Goal: Task Accomplishment & Management: Complete application form

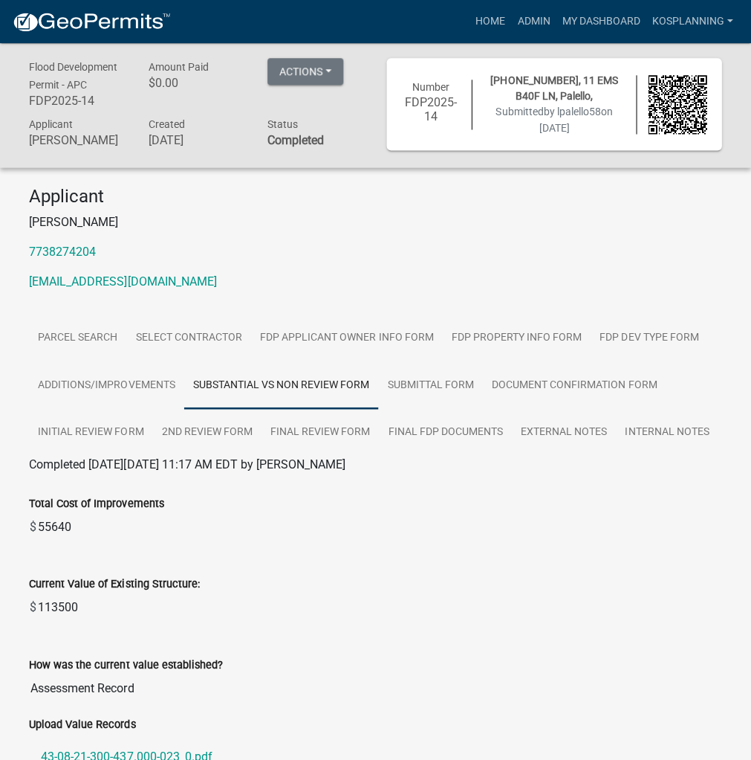
scroll to position [308, 0]
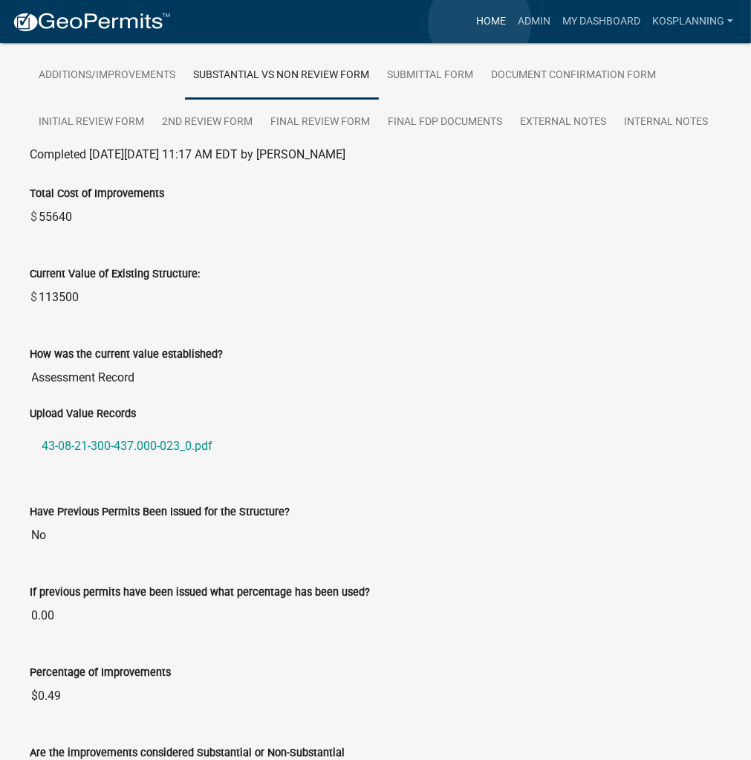
click at [480, 23] on link "Home" at bounding box center [491, 21] width 42 height 28
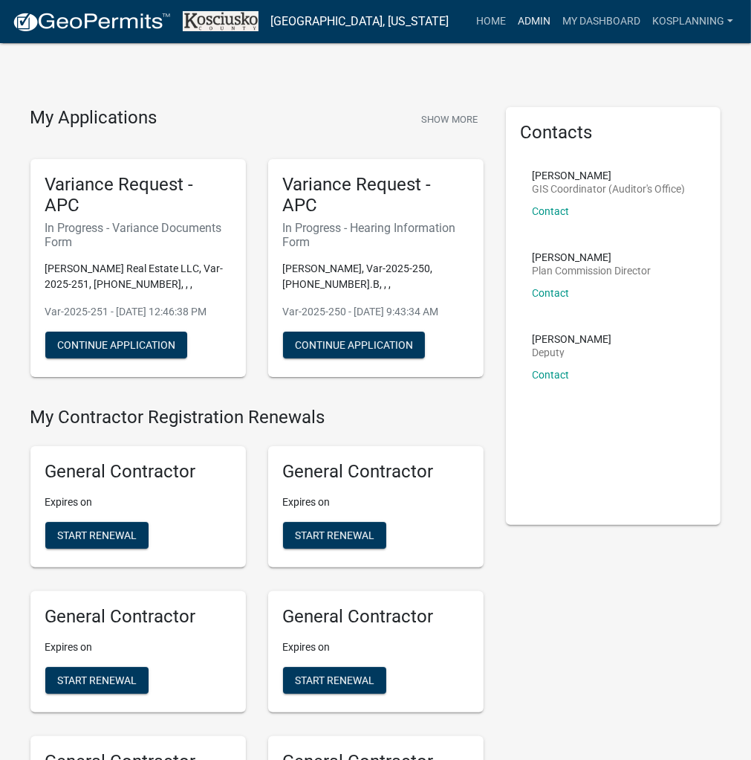
click at [523, 17] on link "Admin" at bounding box center [534, 21] width 45 height 28
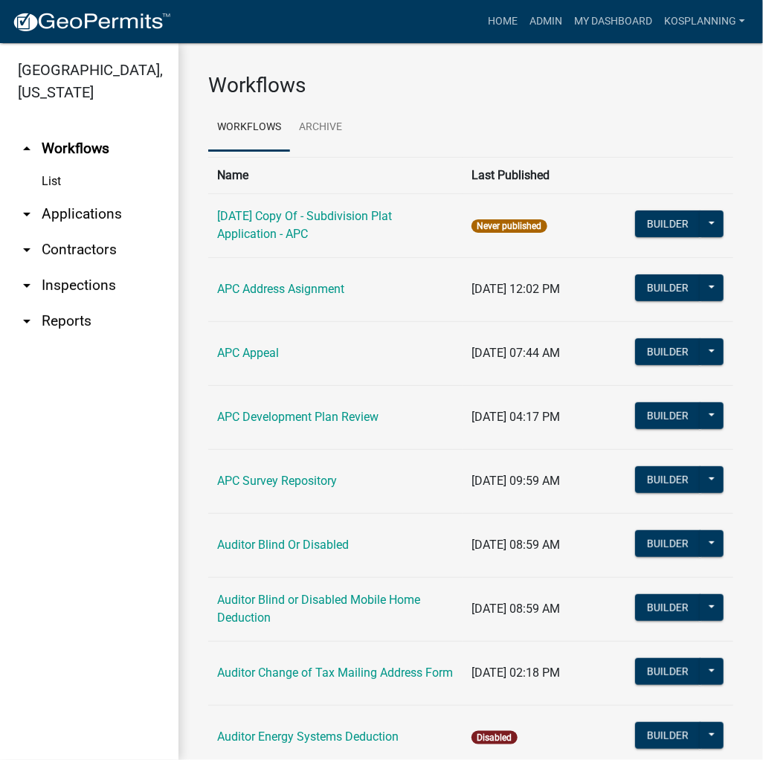
click at [61, 247] on link "arrow_drop_down Contractors" at bounding box center [89, 250] width 178 height 36
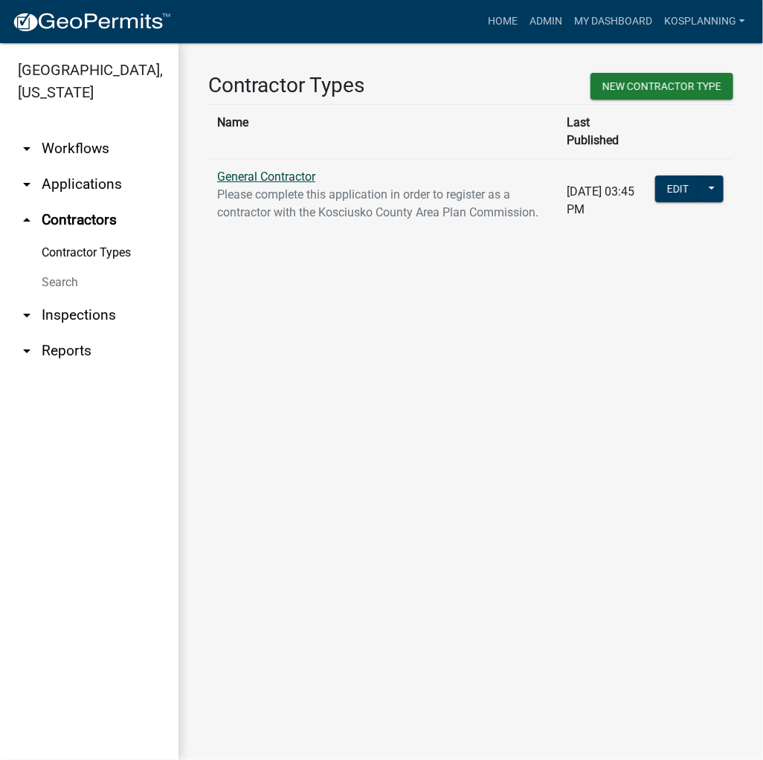
click at [284, 169] on link "General Contractor" at bounding box center [266, 176] width 98 height 14
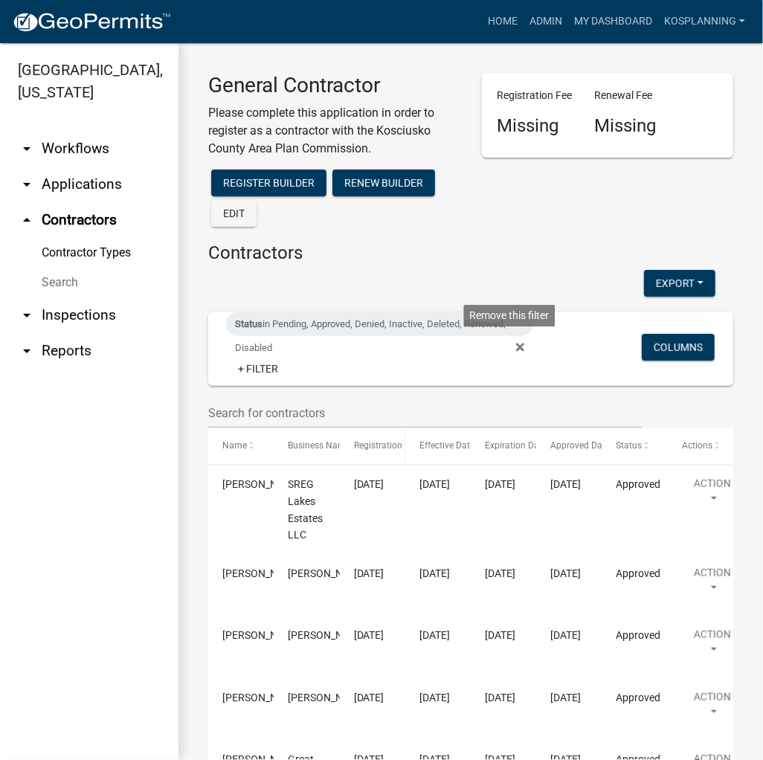
drag, startPoint x: 511, startPoint y: 346, endPoint x: 395, endPoint y: 415, distance: 135.0
click at [516, 346] on icon at bounding box center [520, 347] width 8 height 8
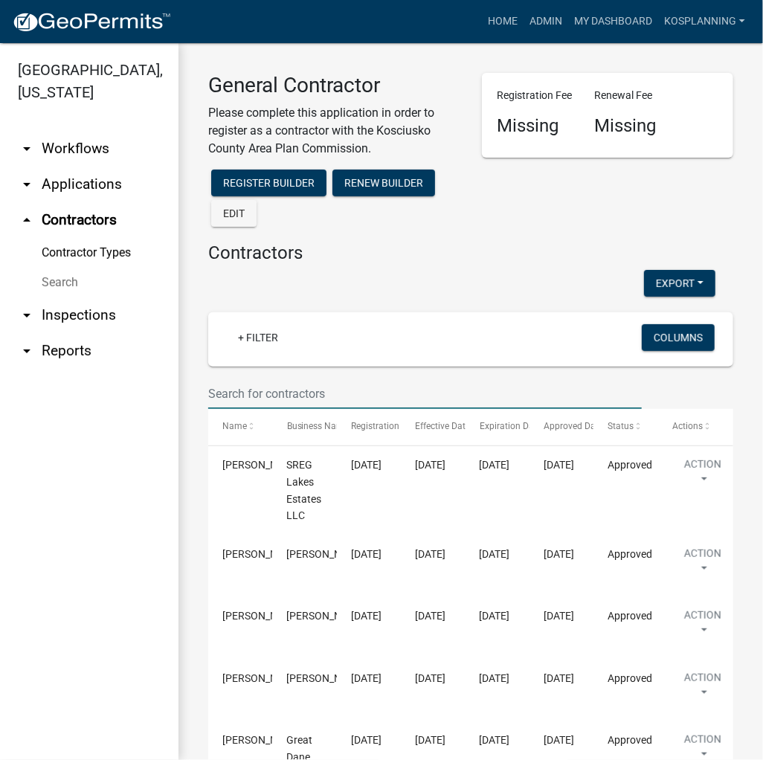
click at [342, 392] on input "text" at bounding box center [424, 393] width 433 height 30
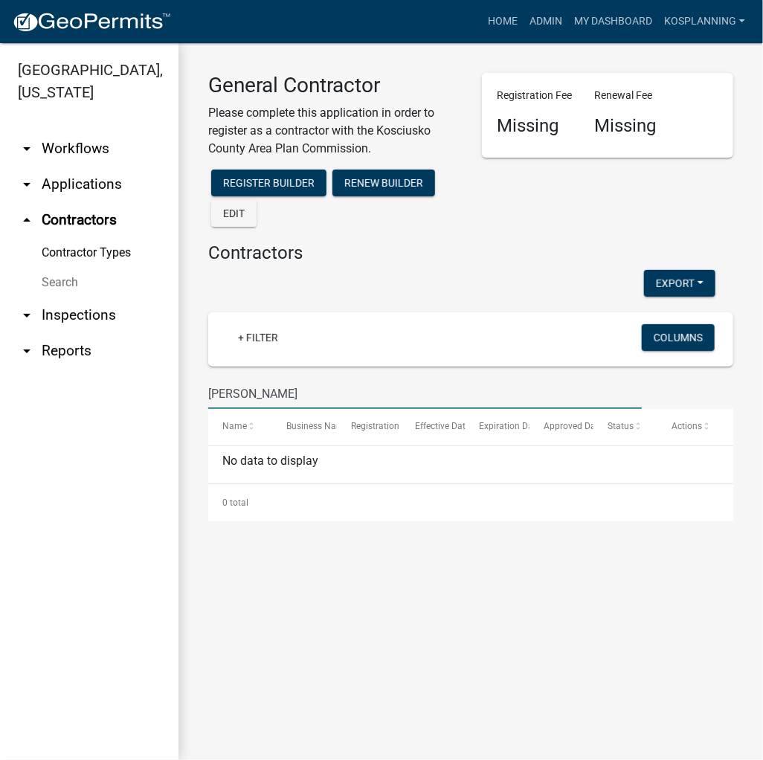
click at [232, 395] on input "[PERSON_NAME]" at bounding box center [424, 393] width 433 height 30
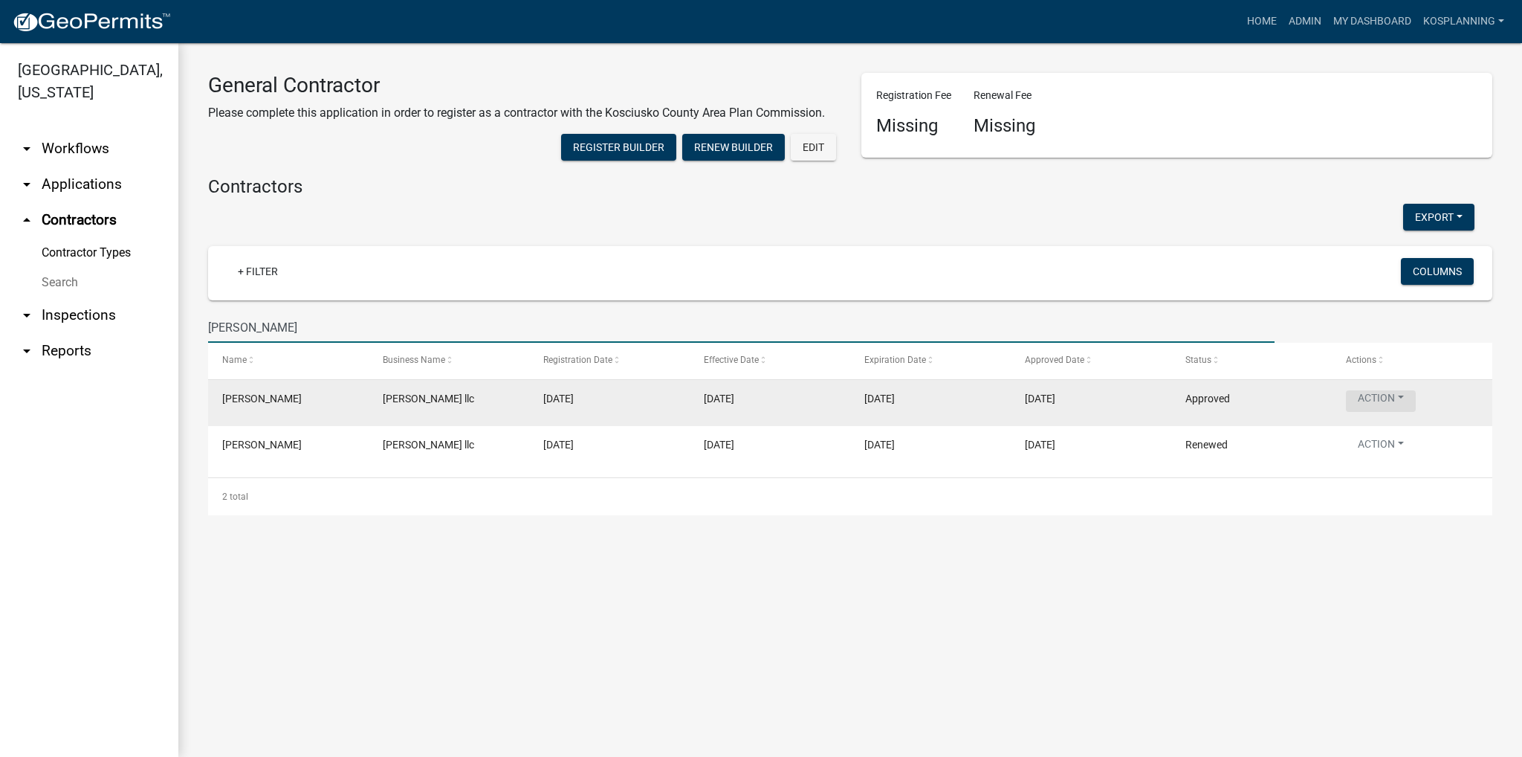
type input "[PERSON_NAME]"
click at [748, 405] on button "Action" at bounding box center [1381, 401] width 70 height 22
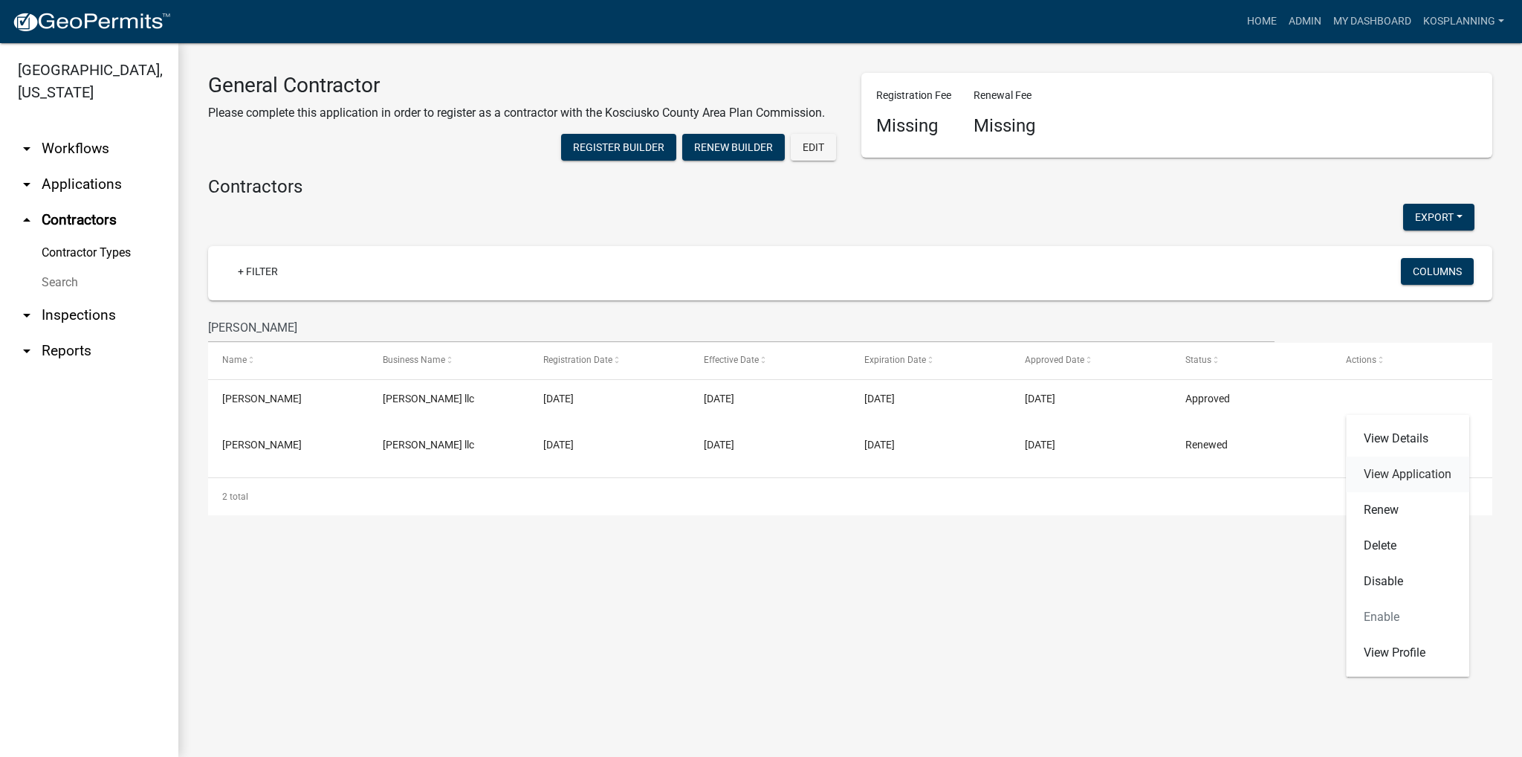
click at [748, 476] on link "View Application" at bounding box center [1407, 474] width 123 height 36
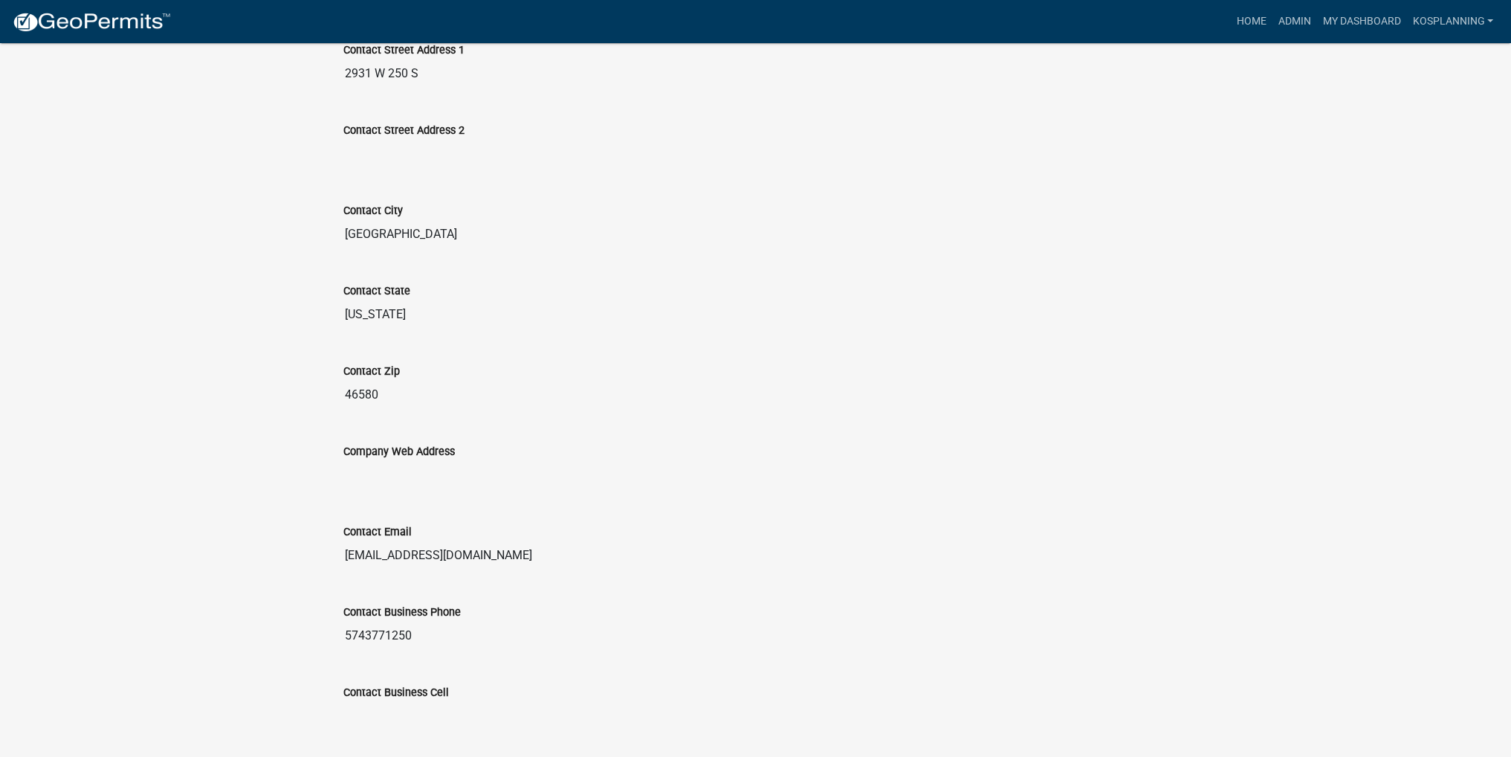
scroll to position [743, 0]
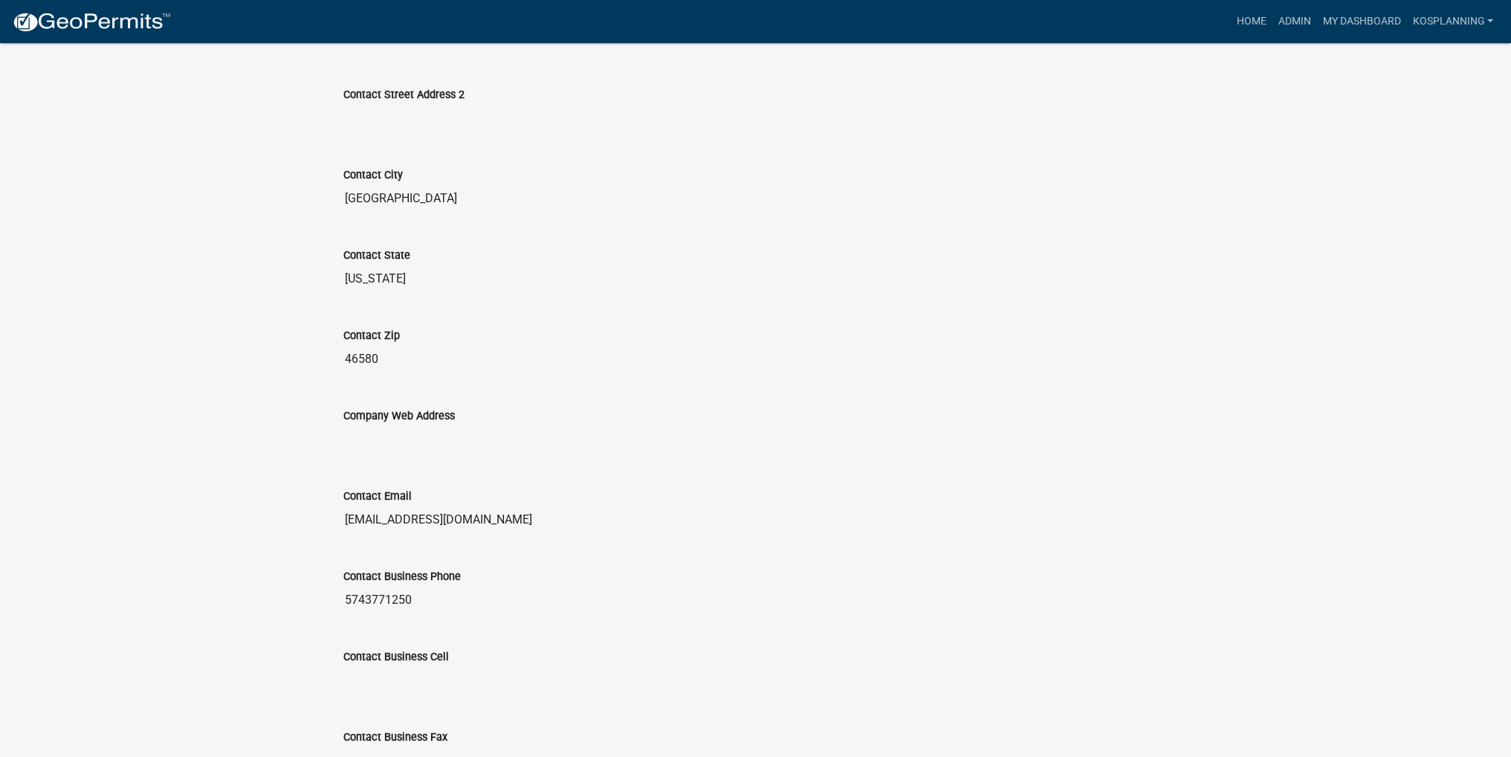
drag, startPoint x: 342, startPoint y: 520, endPoint x: 534, endPoint y: 518, distance: 191.8
click at [534, 518] on input "[EMAIL_ADDRESS][DOMAIN_NAME]" at bounding box center [755, 520] width 825 height 30
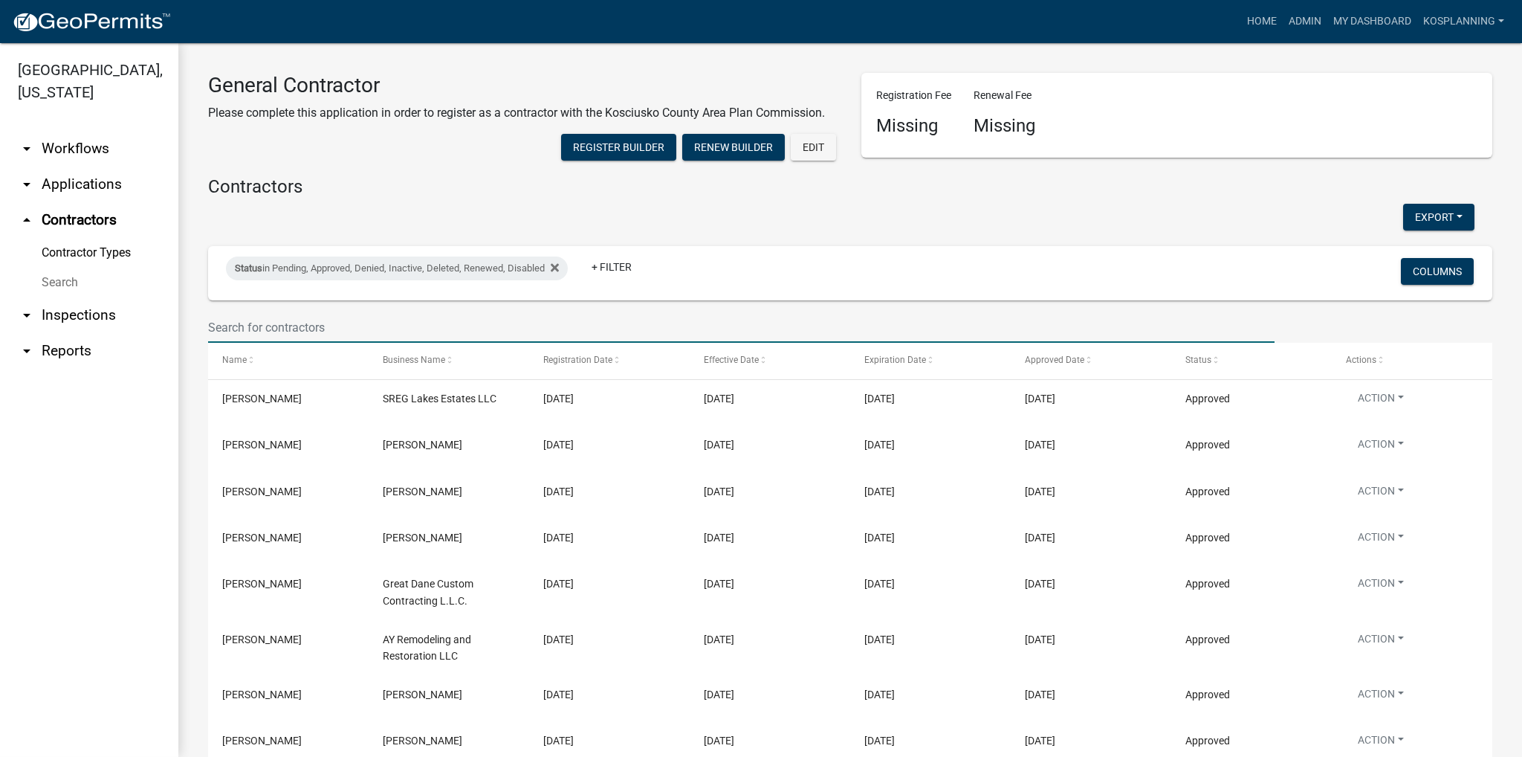
click at [468, 336] on input "text" at bounding box center [741, 327] width 1067 height 30
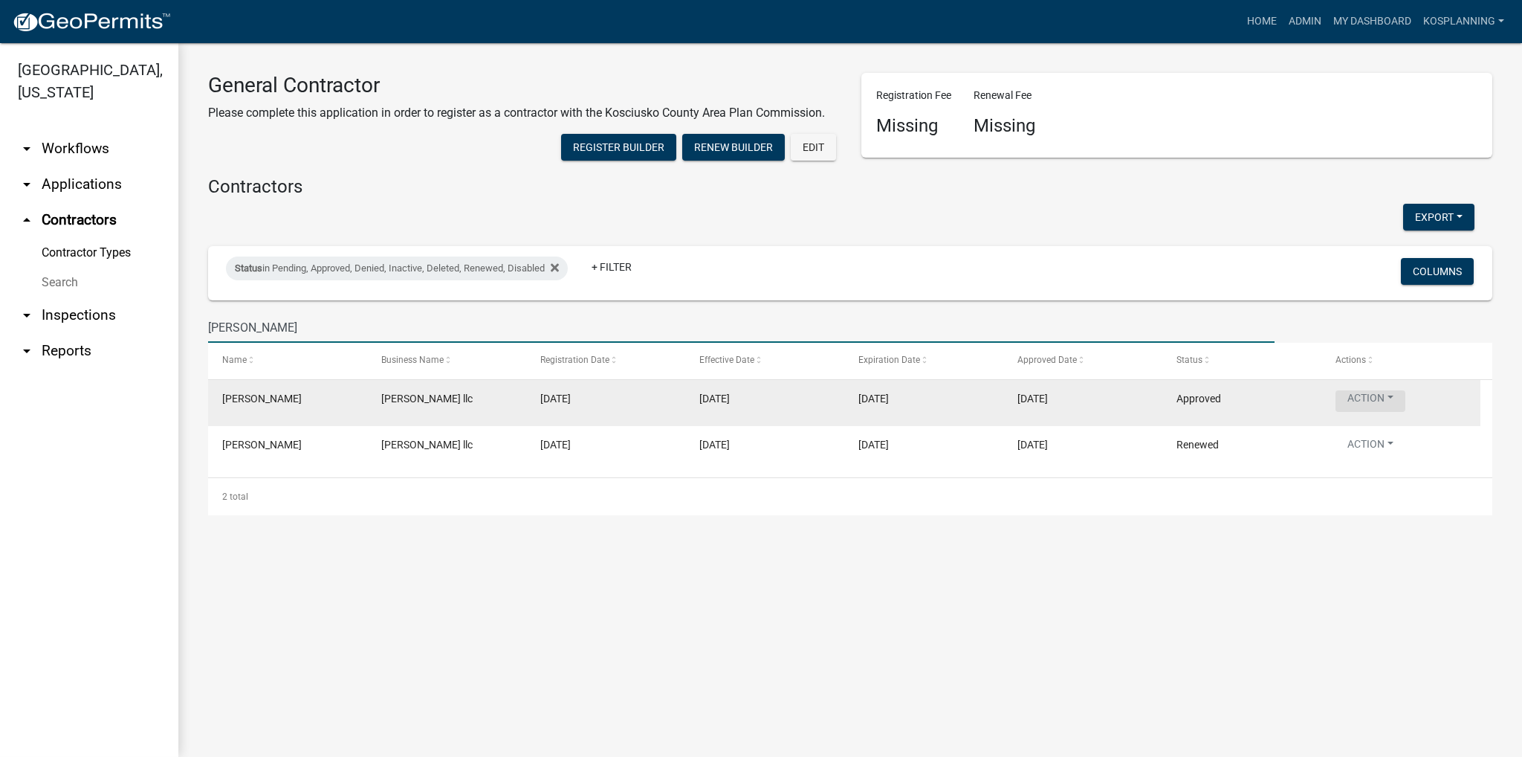
type input "[PERSON_NAME]"
click at [748, 398] on button "Action" at bounding box center [1371, 401] width 70 height 22
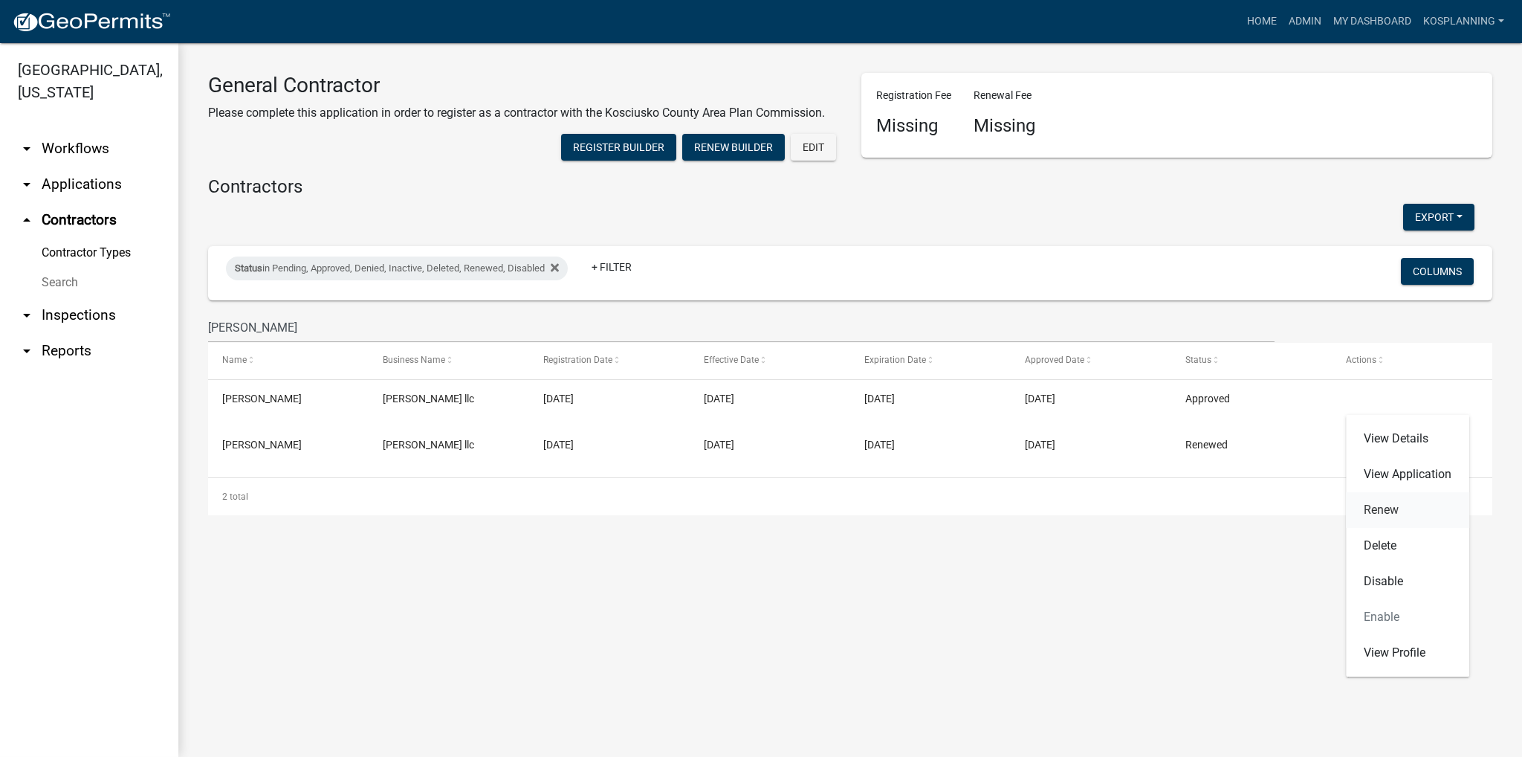
click at [748, 512] on link "Renew" at bounding box center [1407, 510] width 123 height 36
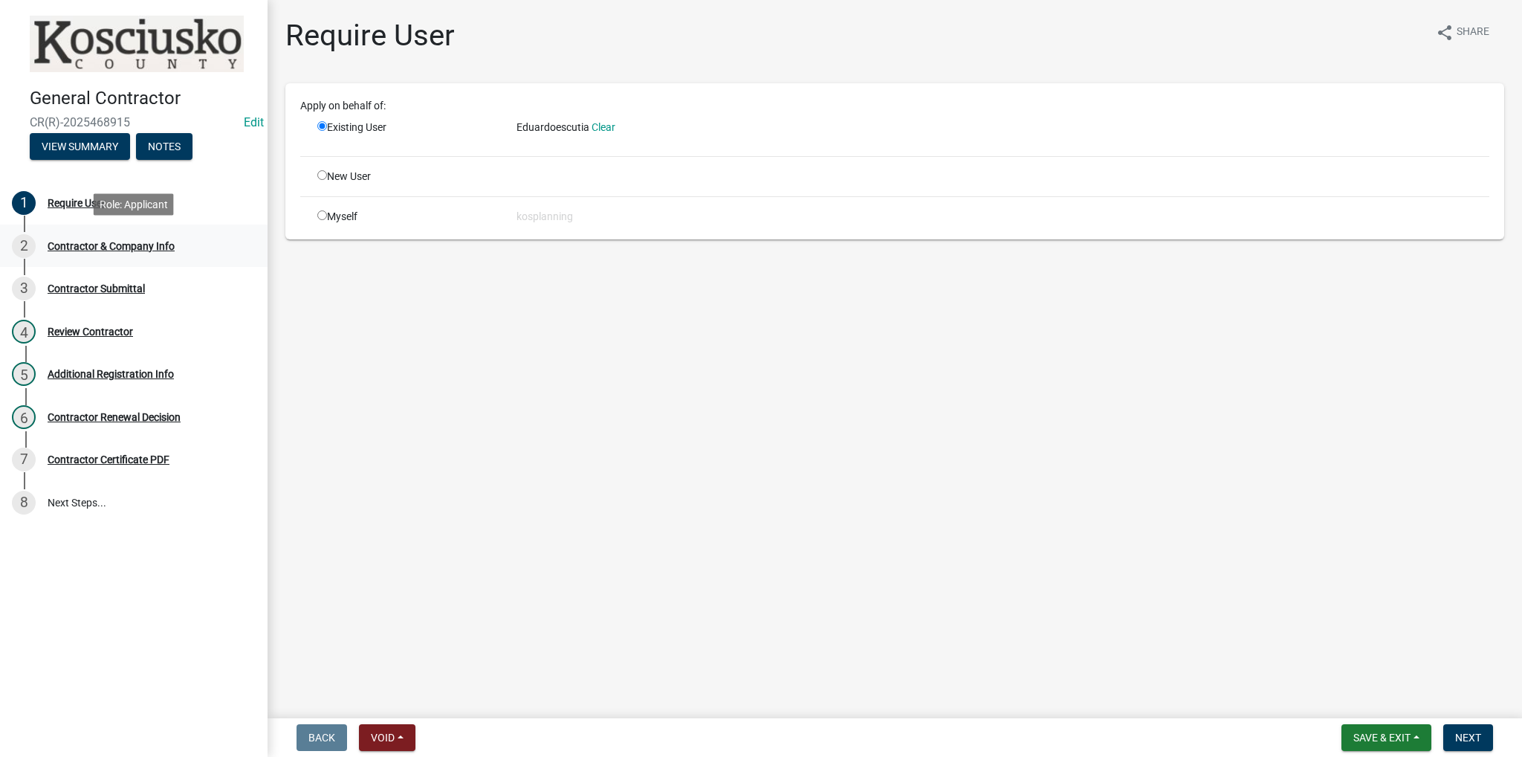
click at [80, 241] on div "Contractor & Company Info" at bounding box center [111, 246] width 127 height 10
click at [97, 244] on div "Contractor & Company Info" at bounding box center [111, 246] width 127 height 10
click at [95, 290] on div "Contractor Submittal" at bounding box center [96, 288] width 97 height 10
click at [94, 278] on div "3 Contractor Submittal" at bounding box center [128, 288] width 232 height 24
click at [748, 738] on span "Next" at bounding box center [1468, 737] width 26 height 12
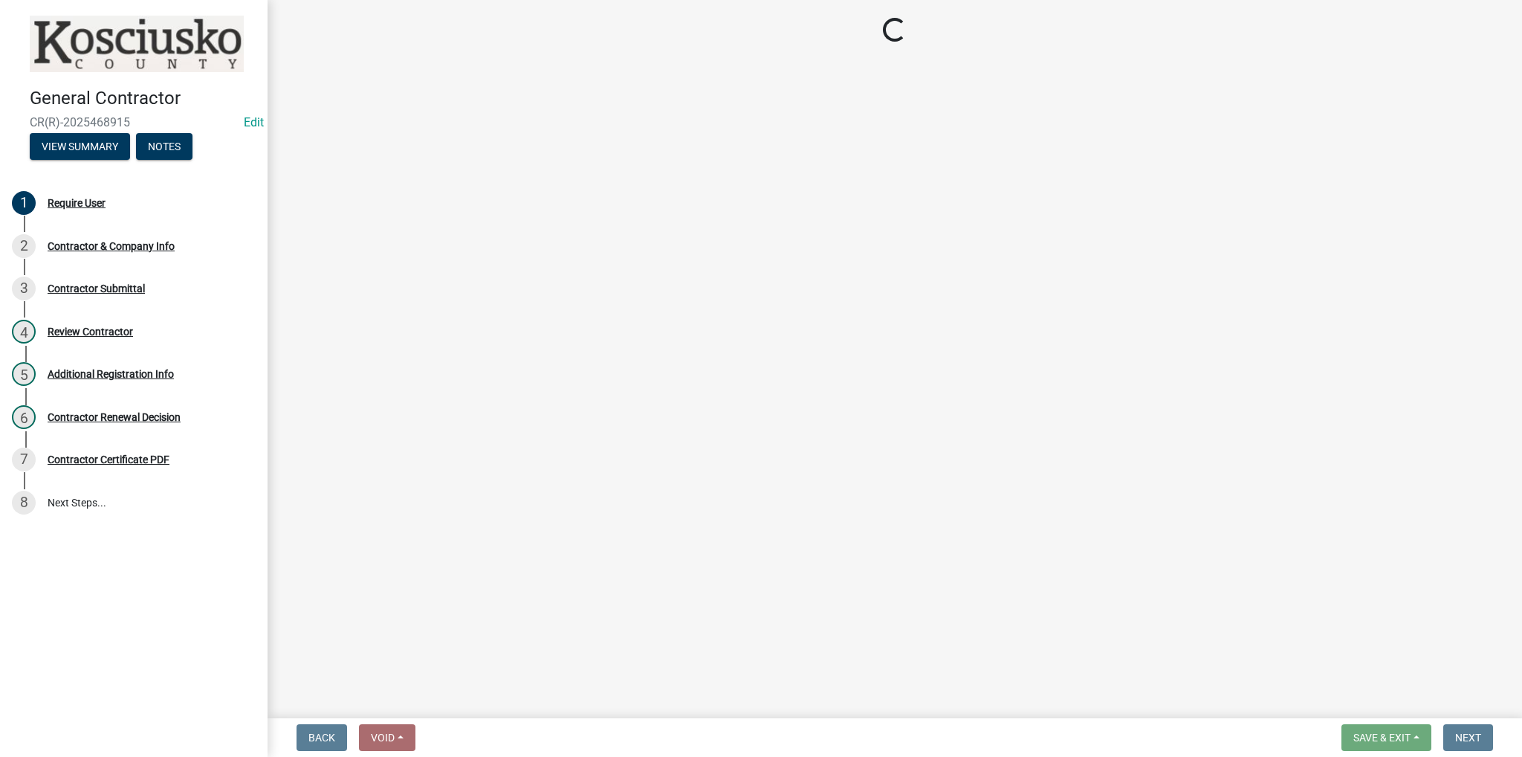
select select "IN"
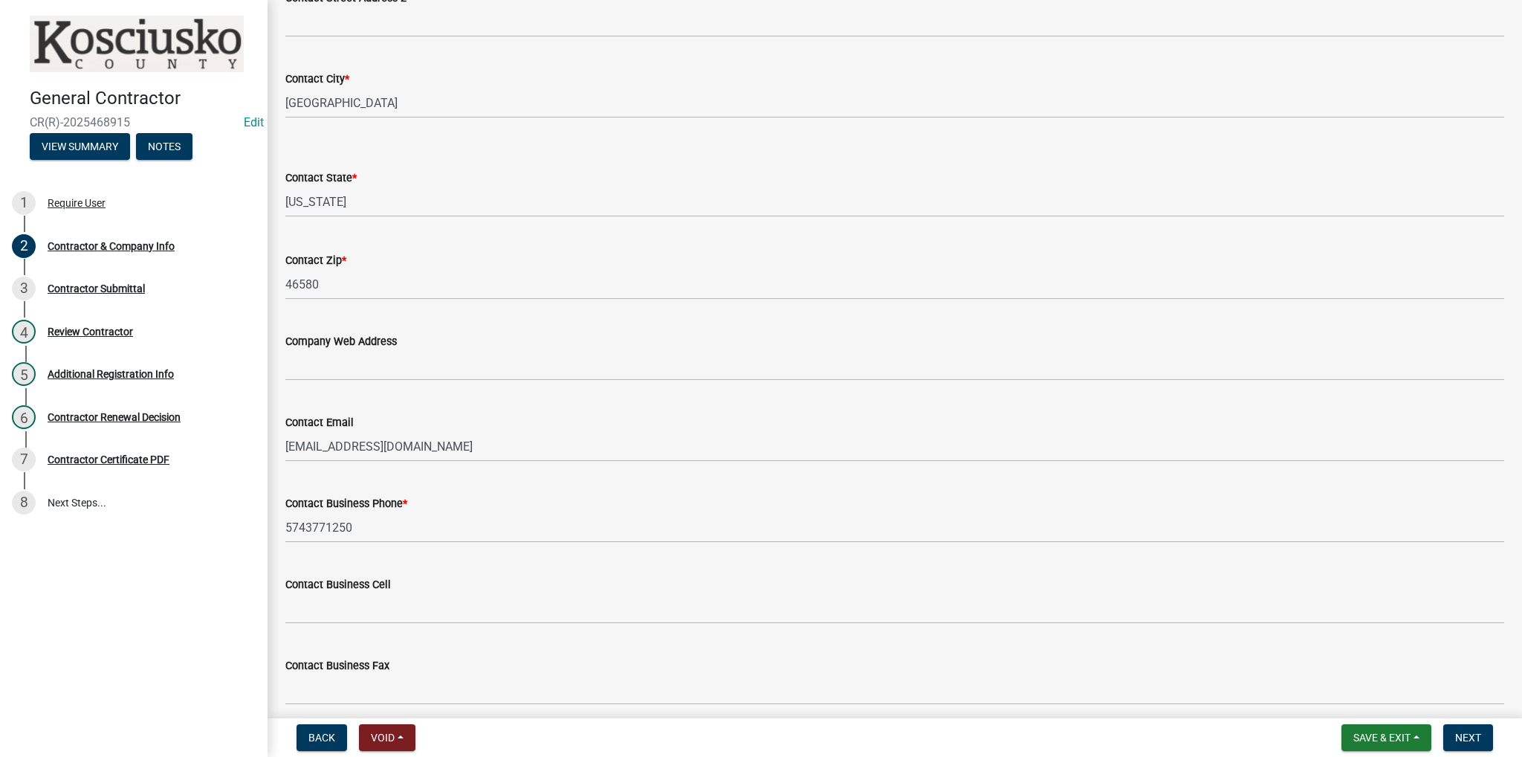
scroll to position [583, 0]
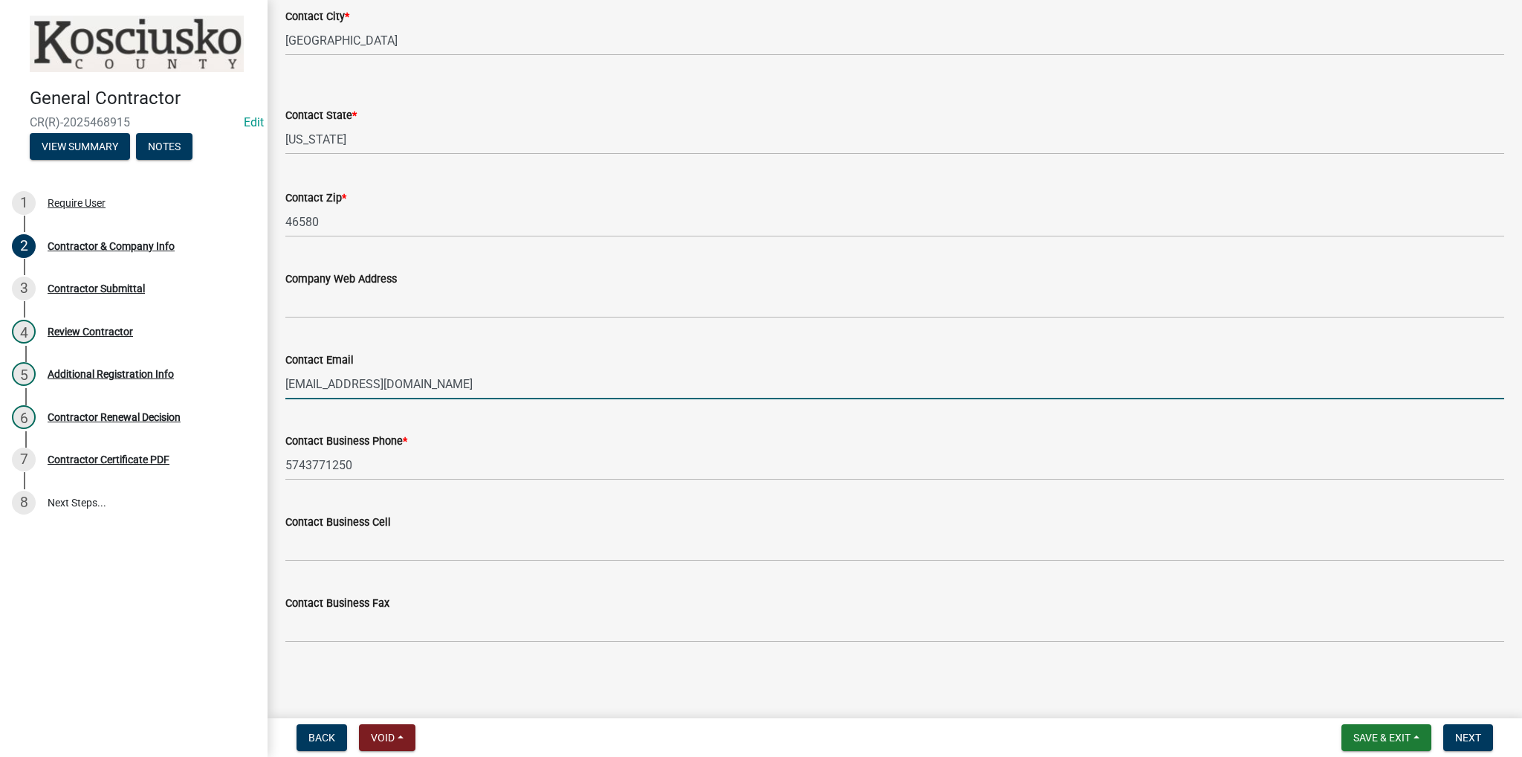
click at [432, 380] on input "[EMAIL_ADDRESS][DOMAIN_NAME]" at bounding box center [894, 384] width 1219 height 30
type input "E"
type input "[EMAIL_ADDRESS][DOMAIN_NAME]"
click at [748, 734] on span "Next" at bounding box center [1468, 737] width 26 height 12
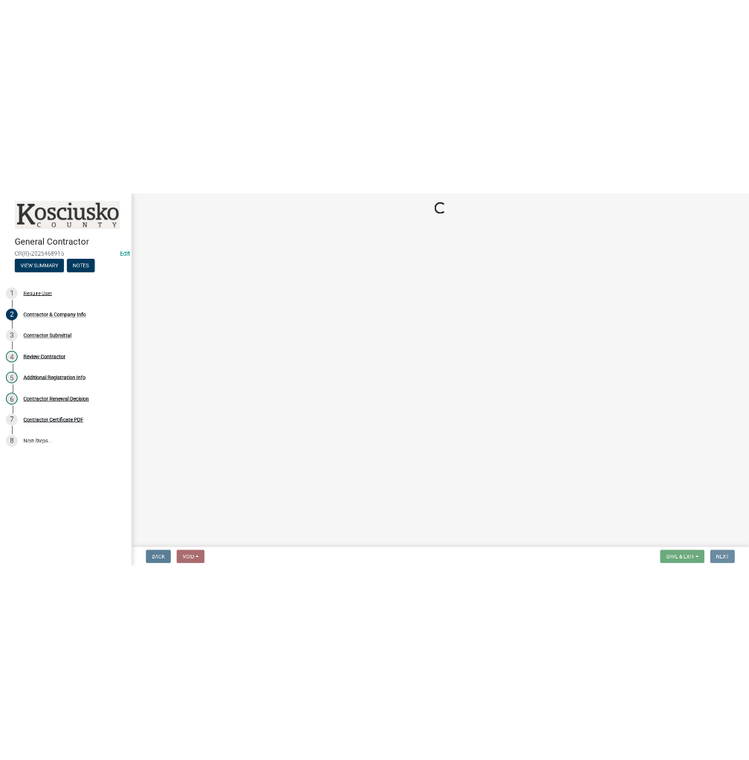
scroll to position [0, 0]
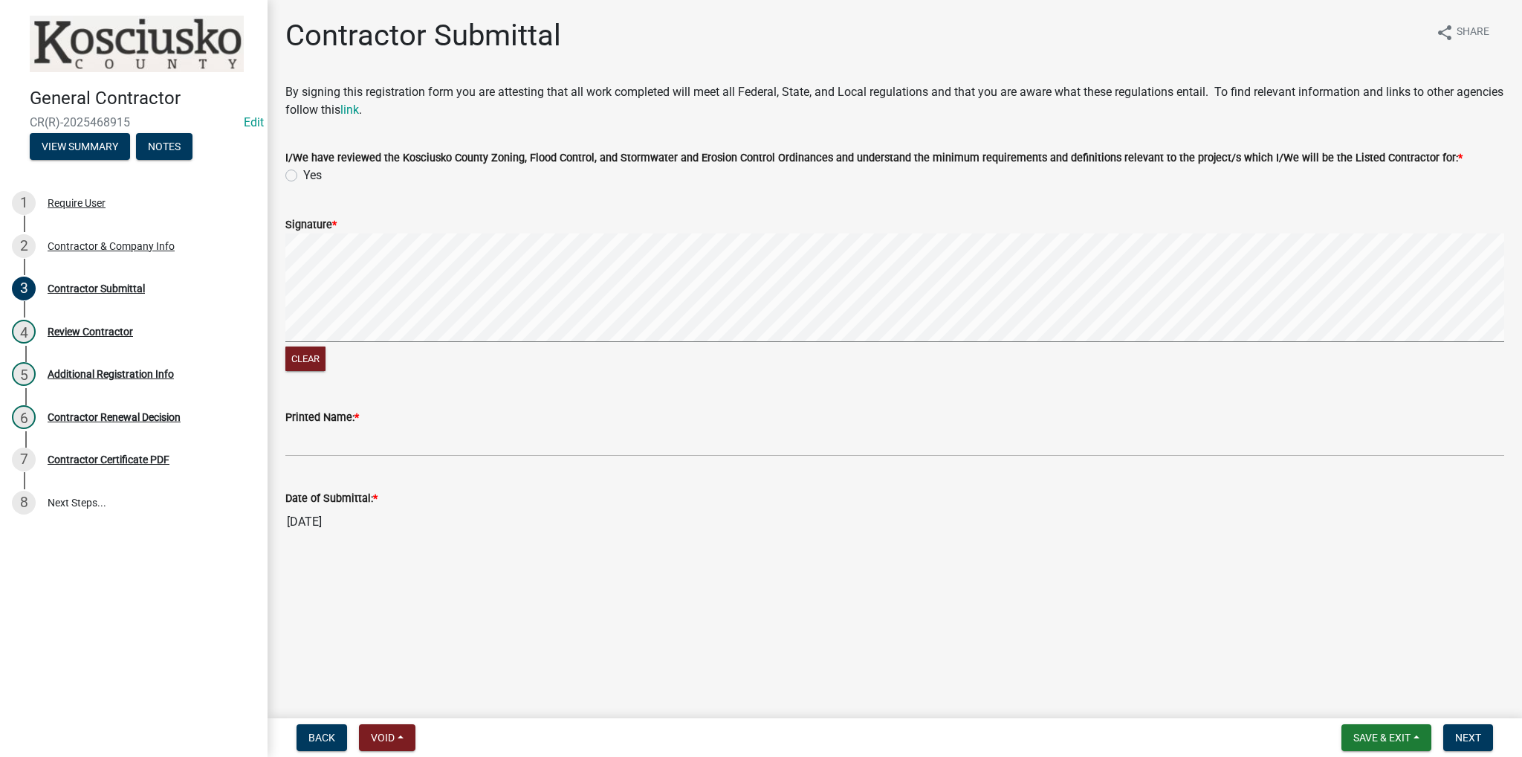
click at [303, 172] on label "Yes" at bounding box center [312, 175] width 19 height 18
click at [303, 172] on input "Yes" at bounding box center [308, 171] width 10 height 10
radio input "true"
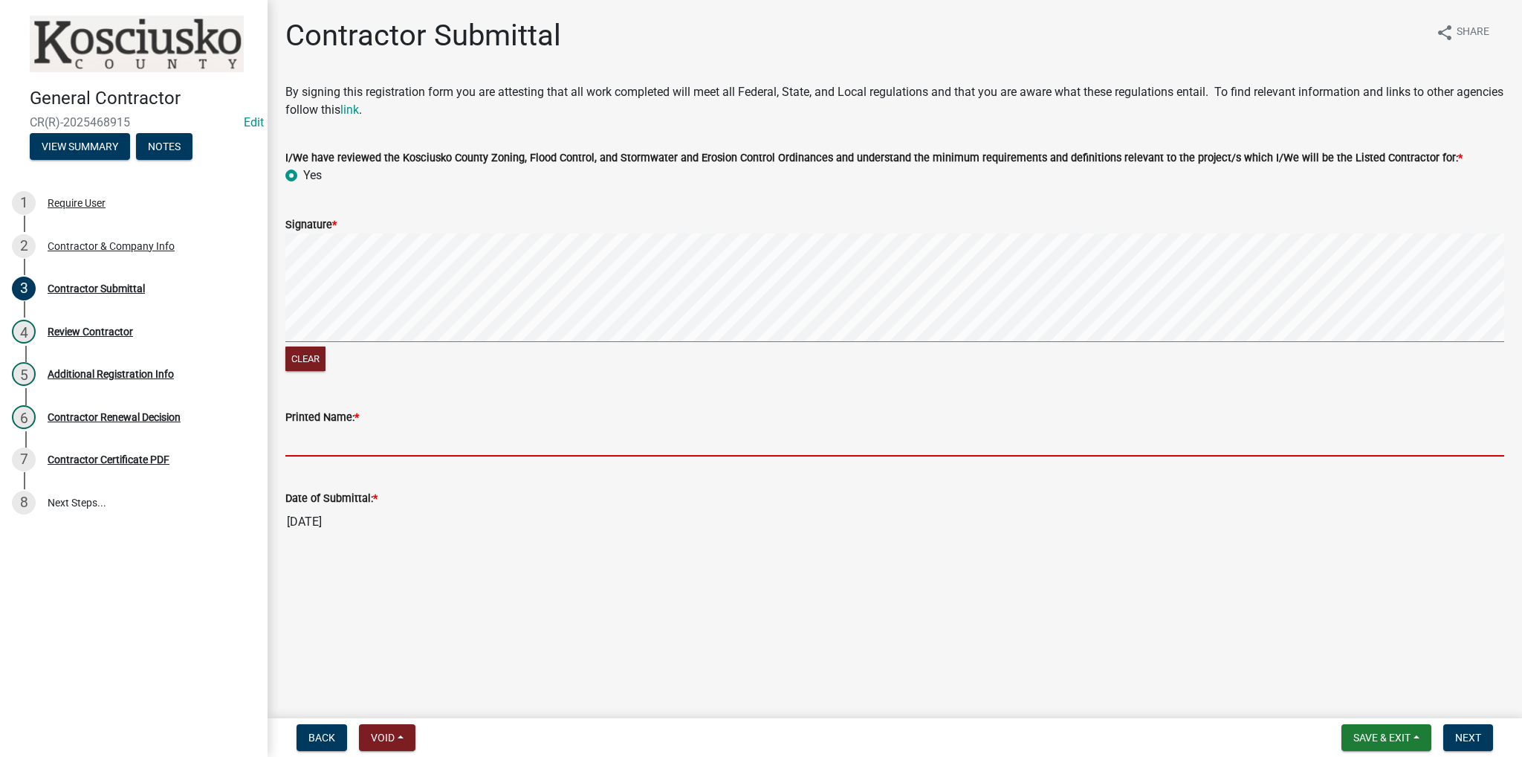
click at [305, 447] on input "Printed Name: *" at bounding box center [894, 441] width 1219 height 30
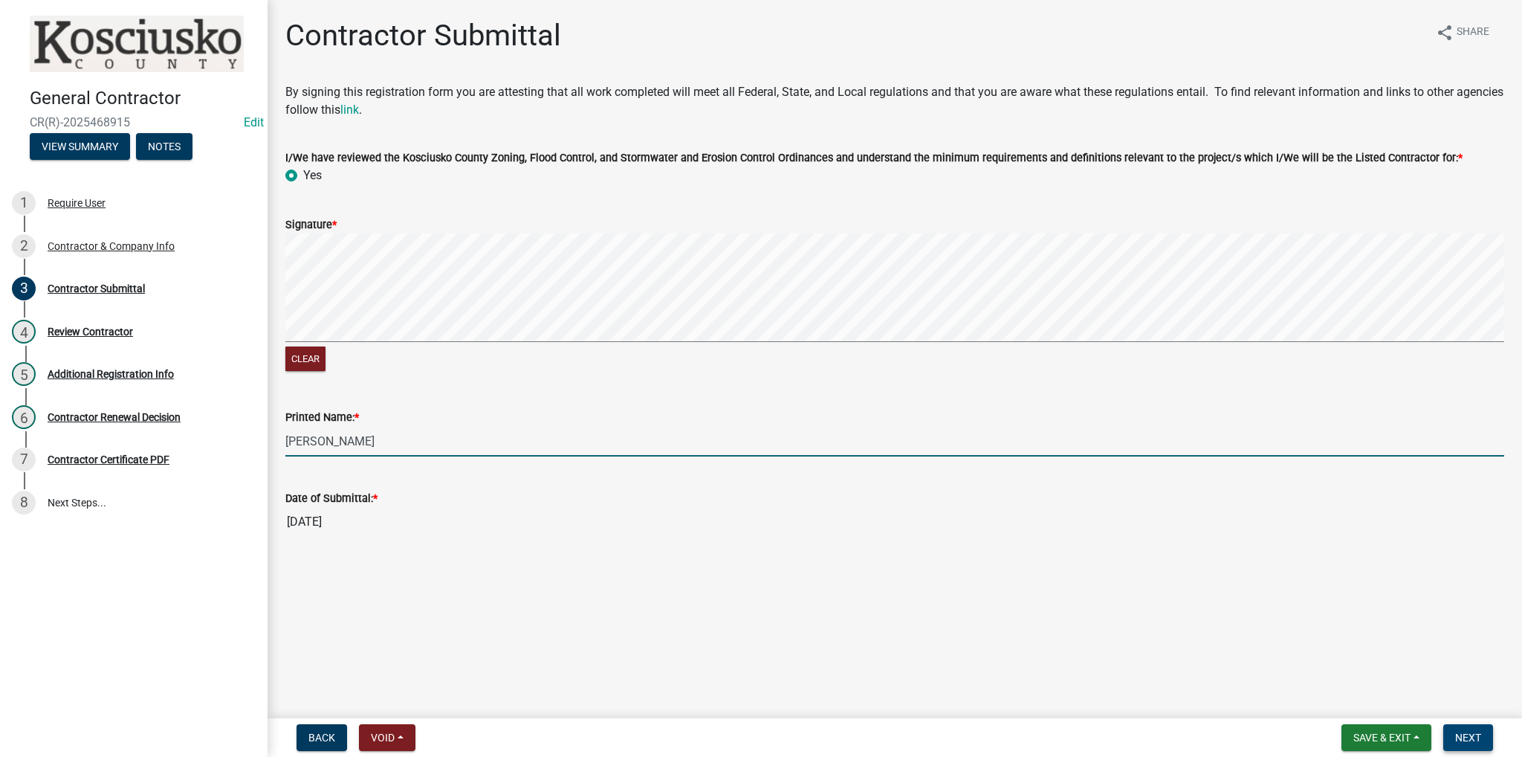
type input "[PERSON_NAME]"
click at [748, 745] on button "Next" at bounding box center [1468, 737] width 50 height 27
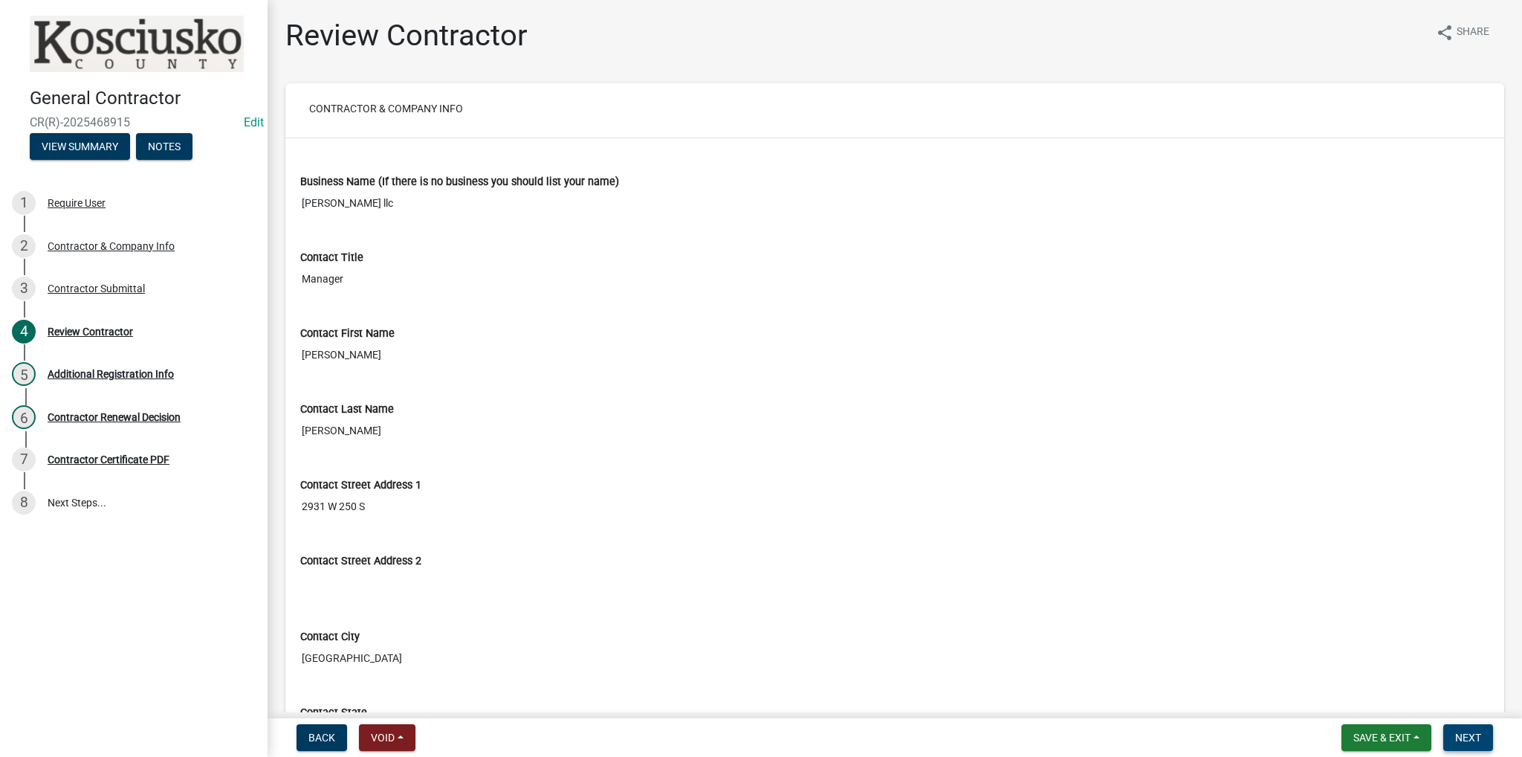
drag, startPoint x: 1472, startPoint y: 744, endPoint x: 1470, endPoint y: 736, distance: 8.5
click at [748, 740] on button "Next" at bounding box center [1468, 737] width 50 height 27
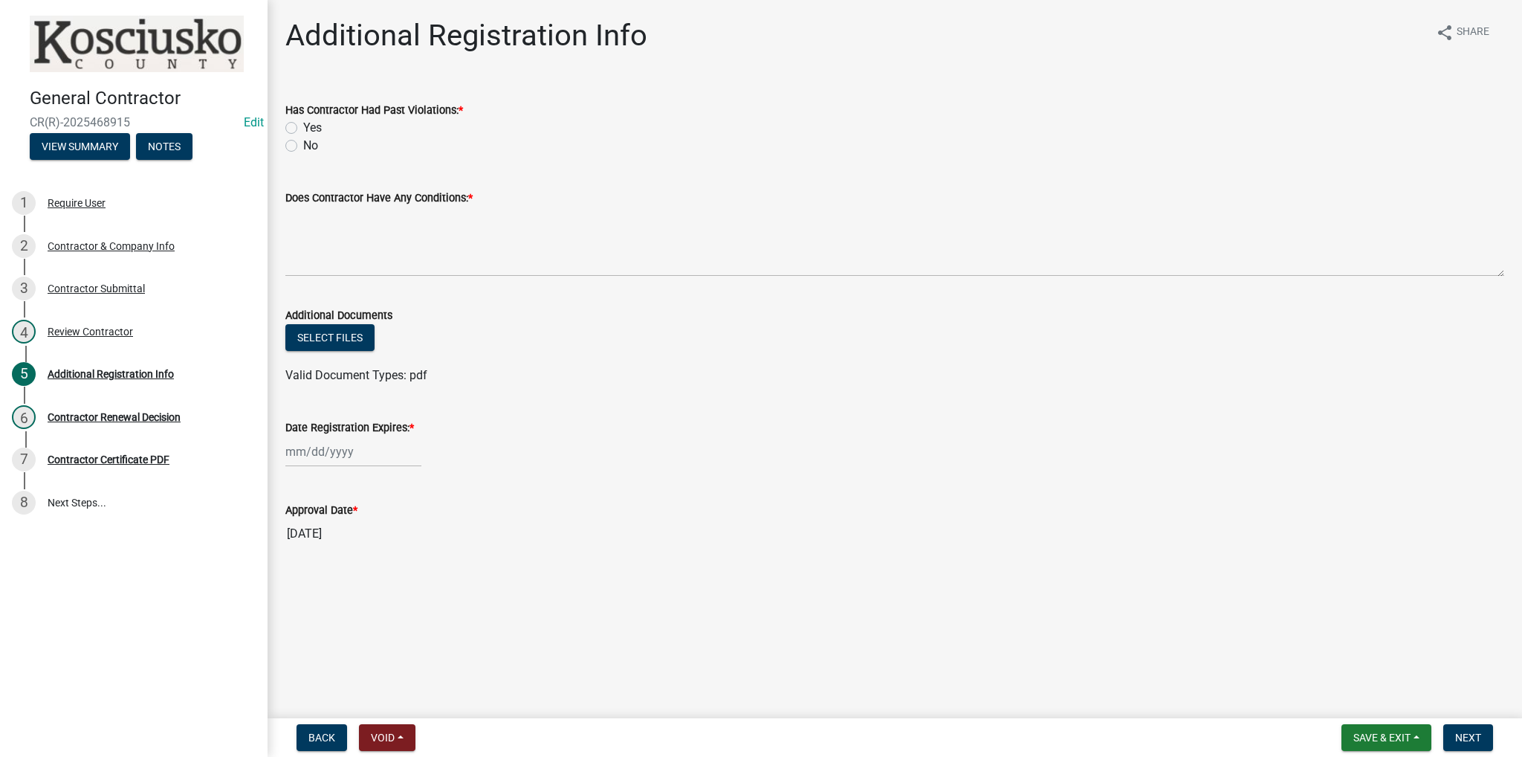
click at [303, 150] on label "No" at bounding box center [310, 146] width 15 height 18
click at [303, 146] on input "No" at bounding box center [308, 142] width 10 height 10
radio input "true"
click at [305, 207] on form "Does Contractor Have Any Conditions: *" at bounding box center [894, 233] width 1219 height 88
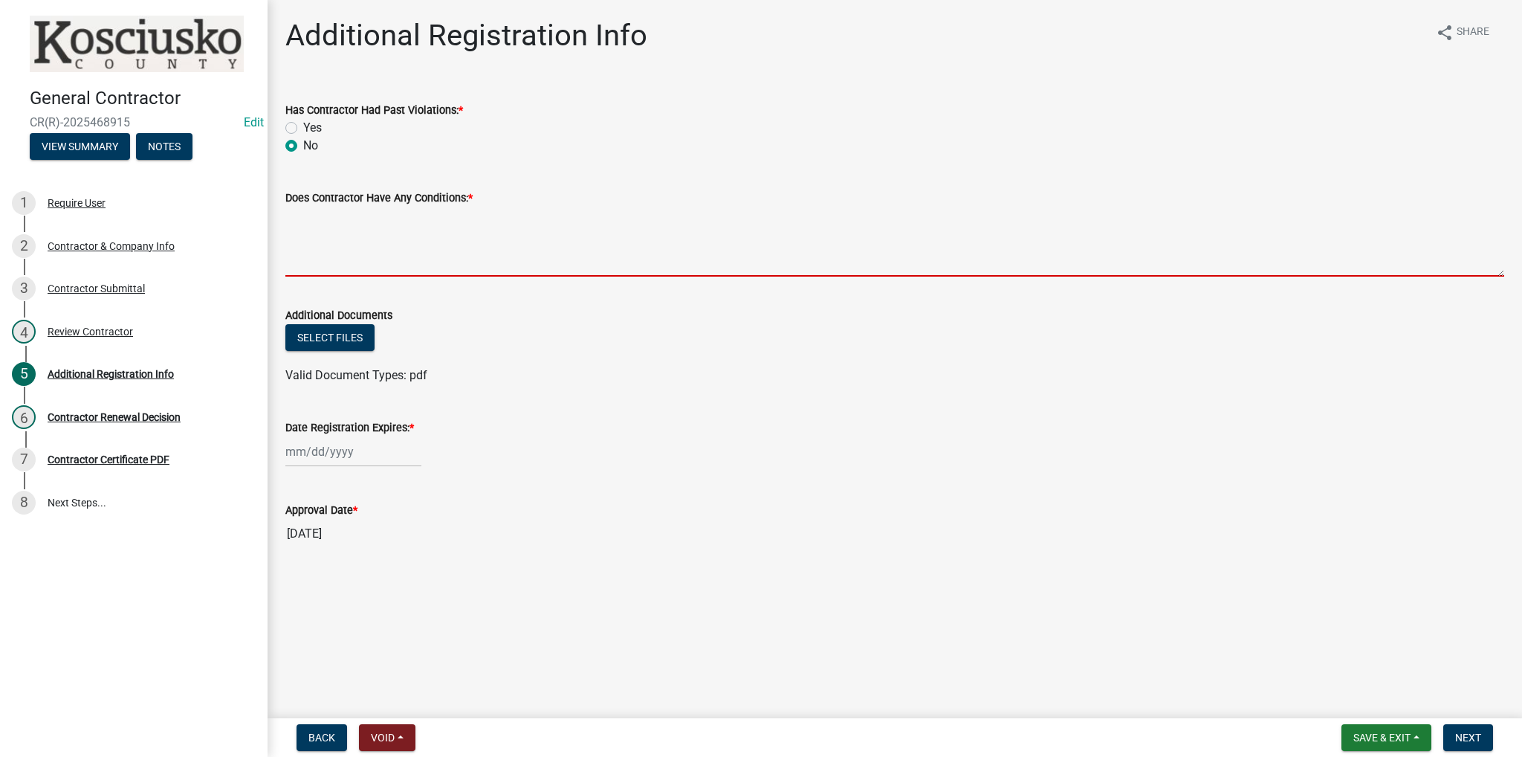
click at [291, 221] on textarea "Does Contractor Have Any Conditions: *" at bounding box center [894, 242] width 1219 height 70
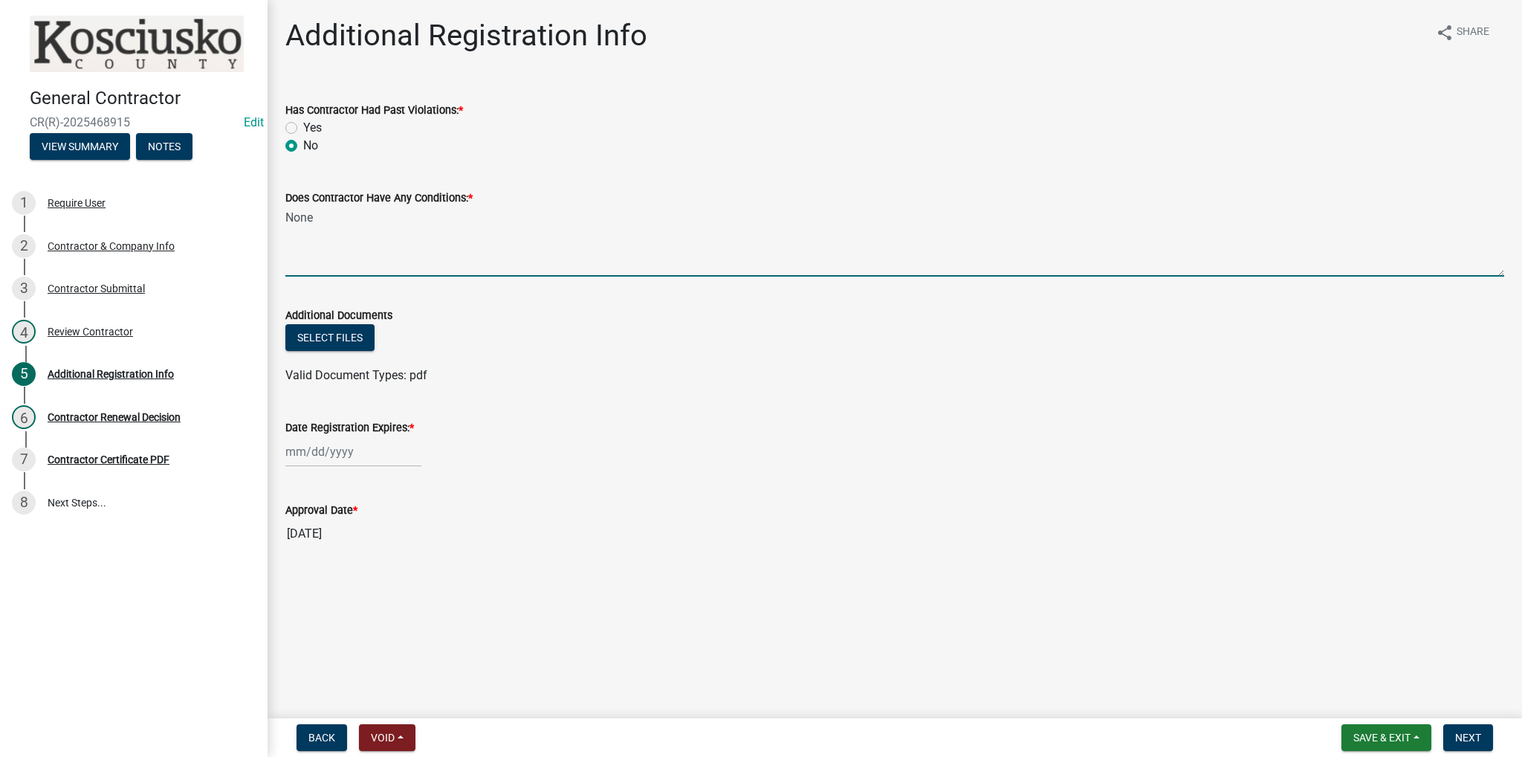
type textarea "None"
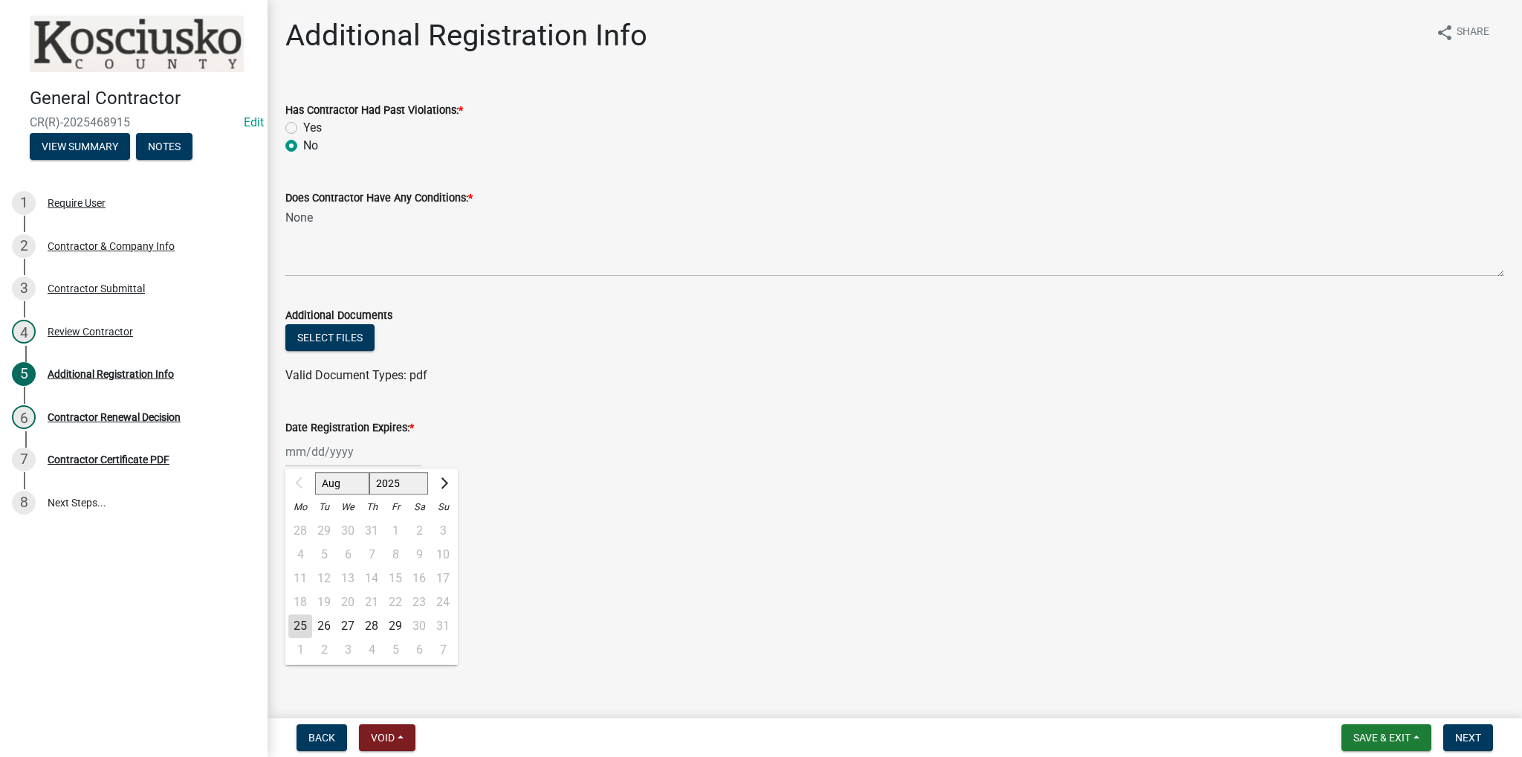
click at [332, 453] on div "Aug Sep Oct Nov [DATE] 2026 2027 2028 2029 2030 2031 2032 2033 2034 2035 2036 2…" at bounding box center [353, 451] width 136 height 30
click at [299, 628] on div "25" at bounding box center [300, 626] width 24 height 24
type input "[DATE]"
click at [363, 445] on div "[DATE]" at bounding box center [353, 451] width 136 height 30
click at [404, 479] on select "2025 2026 2027 2028 2029 2030 2031 2032 2033 2034 2035 2036 2037 2038 2039 2040…" at bounding box center [398, 483] width 59 height 22
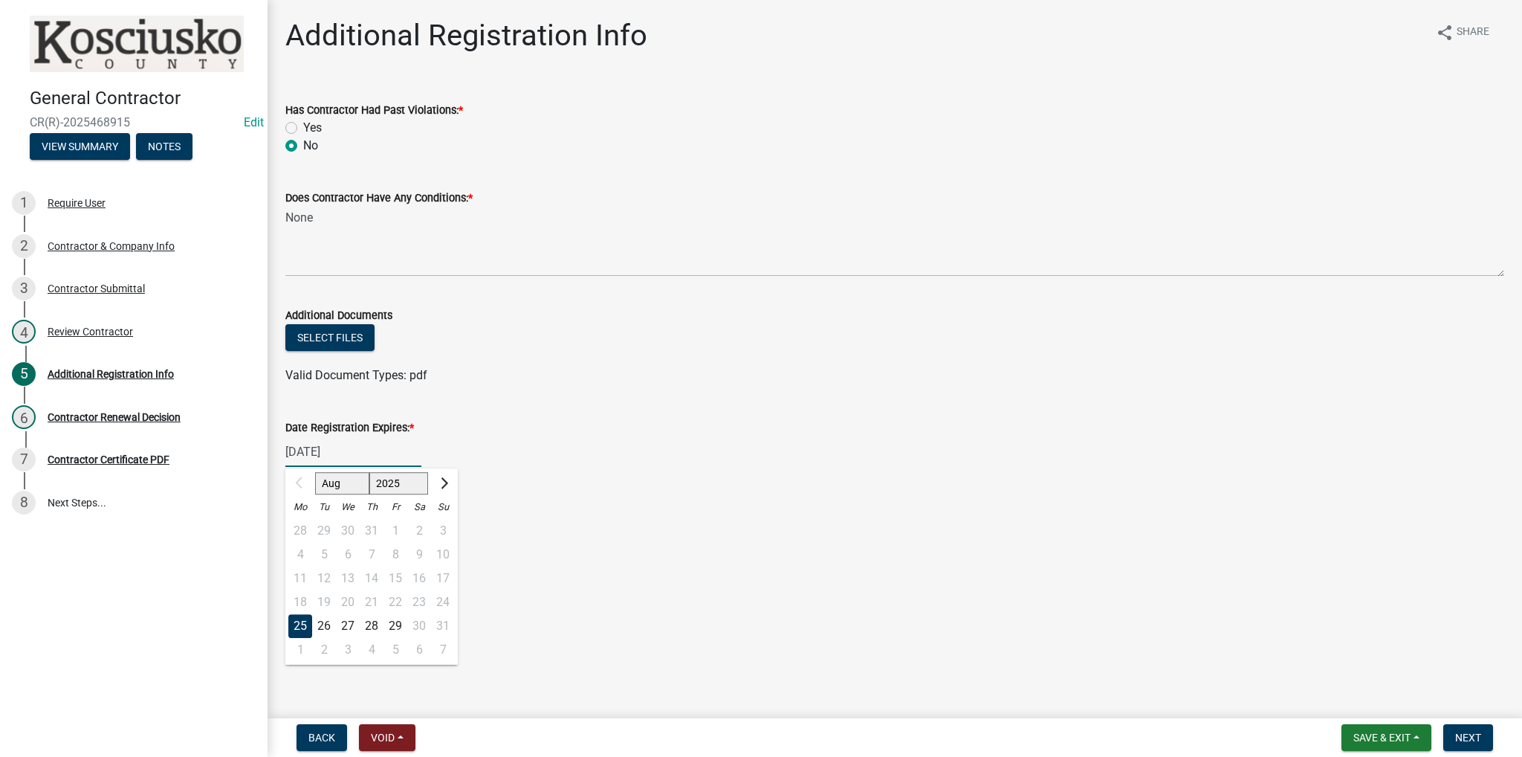
select select "2026"
click at [369, 472] on select "2025 2026 2027 2028 2029 2030 2031 2032 2033 2034 2035 2036 2037 2038 2039 2040…" at bounding box center [398, 483] width 59 height 22
click at [318, 628] on div "25" at bounding box center [324, 626] width 24 height 24
type input "[DATE]"
click at [748, 737] on span "Next" at bounding box center [1468, 737] width 26 height 12
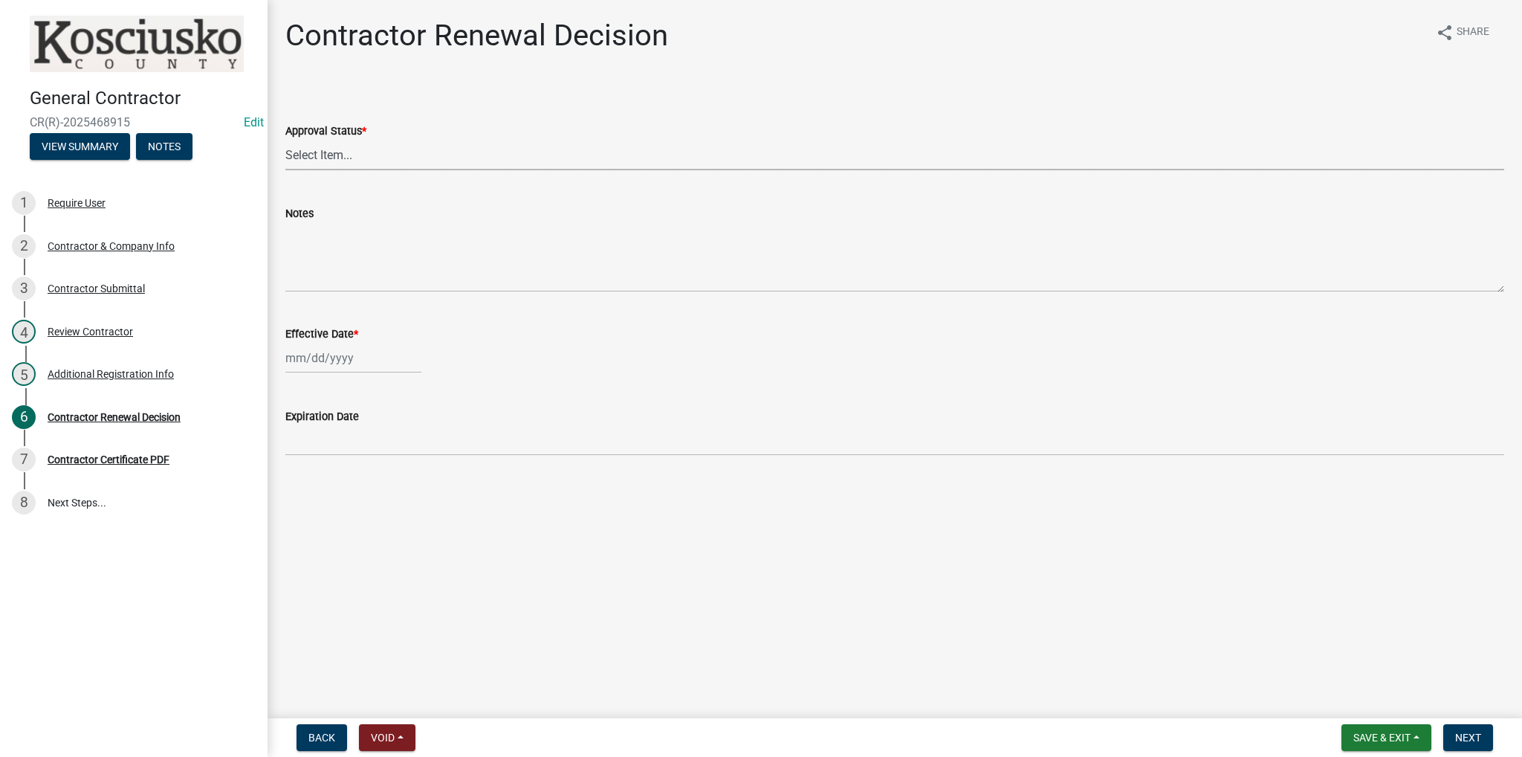
click at [341, 155] on select "Select Item... Approved Denied" at bounding box center [894, 155] width 1219 height 30
click at [285, 140] on select "Select Item... Approved Denied" at bounding box center [894, 155] width 1219 height 30
select select "30db8998-795d-4bbe-8e49-f1ade8865815"
select select "8"
select select "2025"
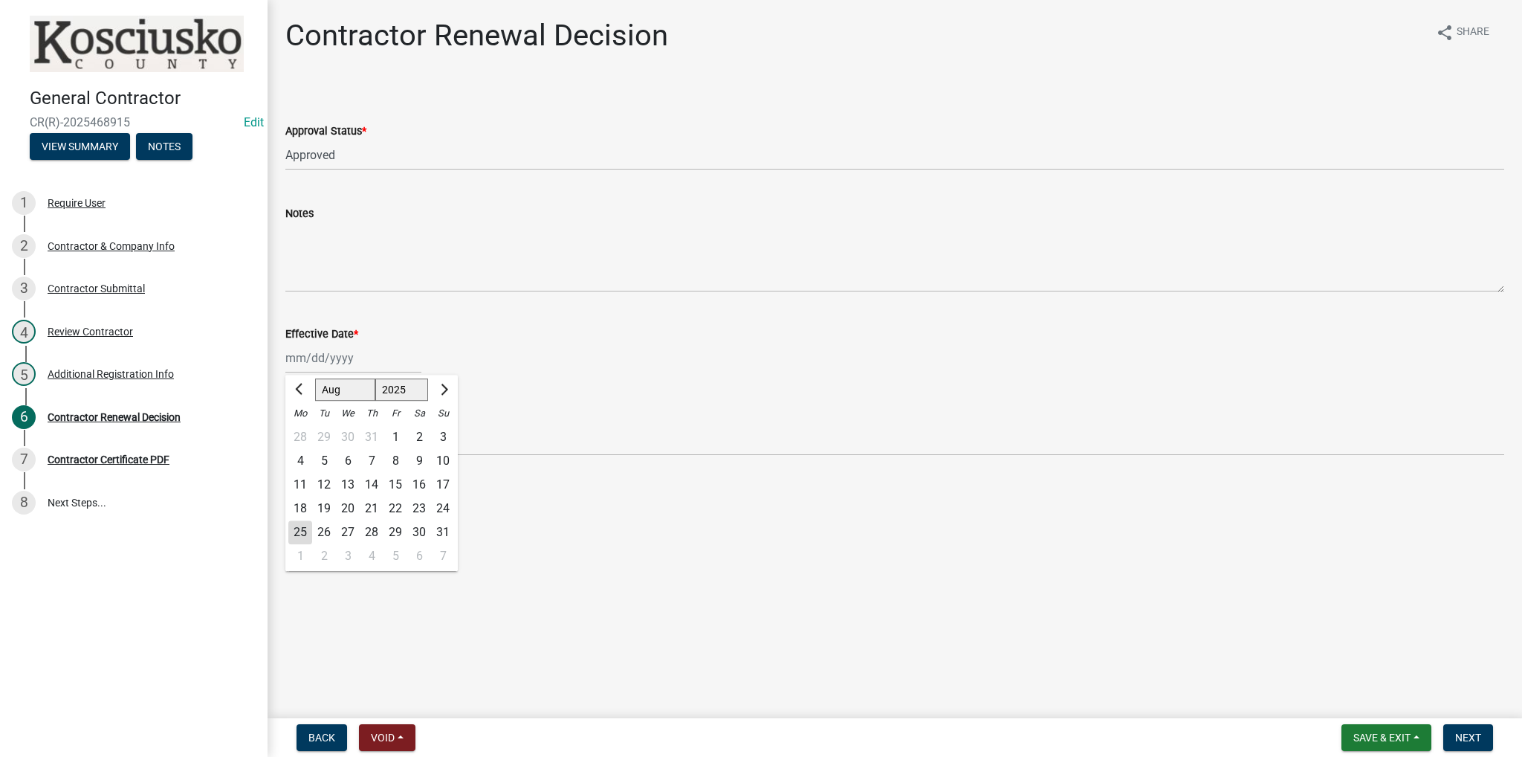
click at [323, 367] on div "[PERSON_NAME] Feb Mar Apr [PERSON_NAME][DATE] Oct Nov [DATE] 1526 1527 1528 152…" at bounding box center [353, 358] width 136 height 30
click at [294, 535] on div "25" at bounding box center [300, 532] width 24 height 24
type input "[DATE]"
click at [748, 739] on span "Next" at bounding box center [1468, 737] width 26 height 12
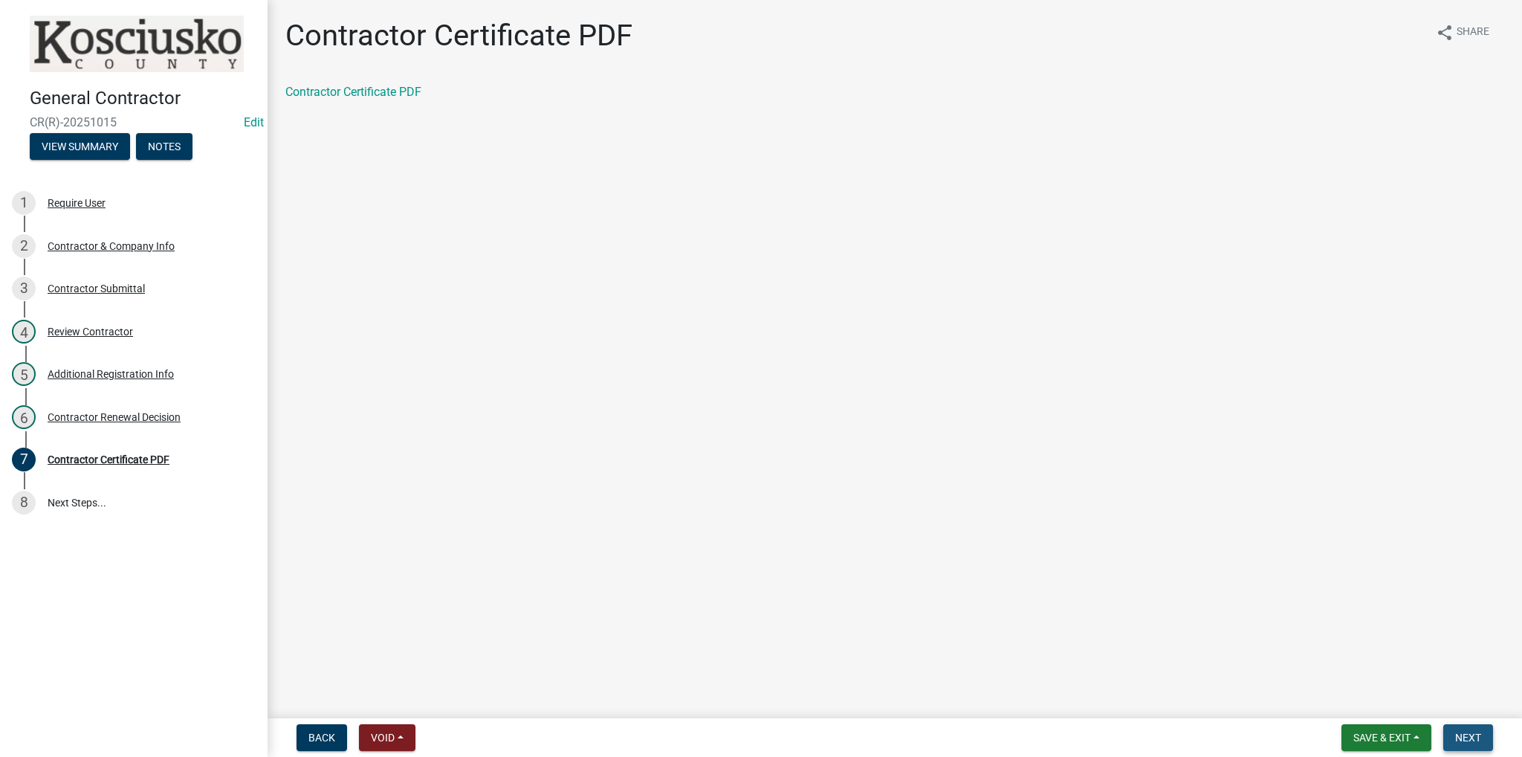
click at [748, 740] on button "Next" at bounding box center [1468, 737] width 50 height 27
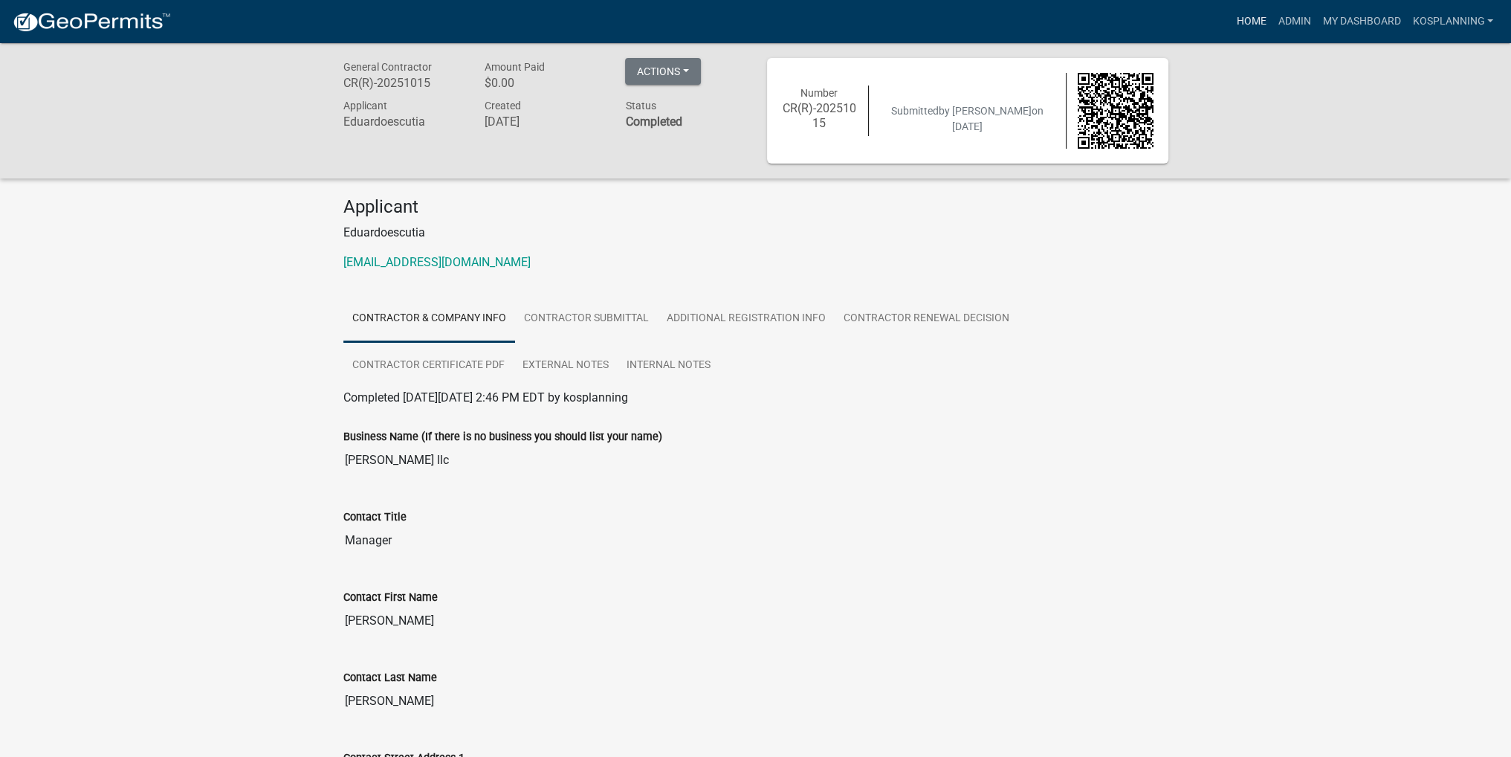
click at [748, 22] on link "Home" at bounding box center [1251, 21] width 42 height 28
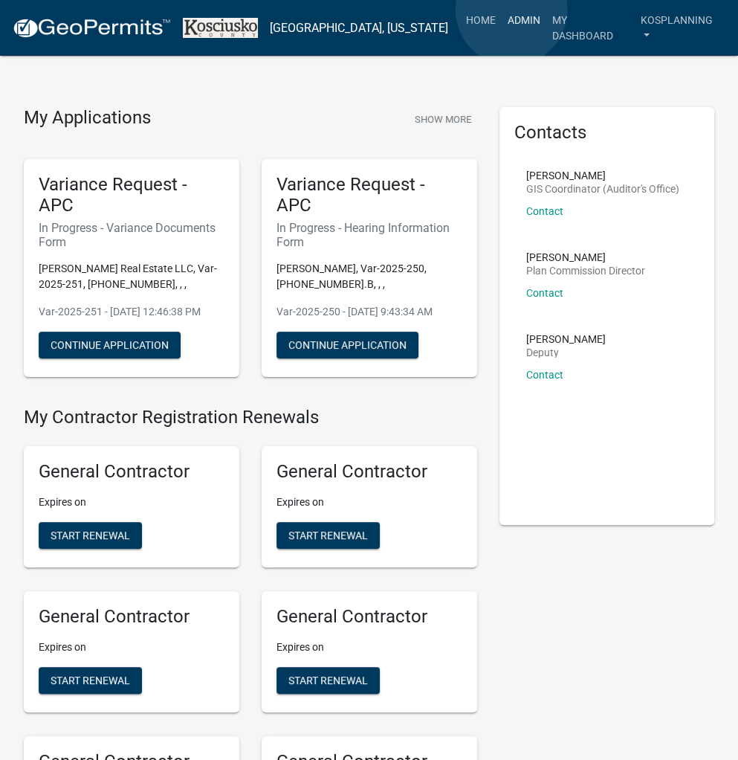
click at [511, 10] on link "Admin" at bounding box center [524, 20] width 45 height 28
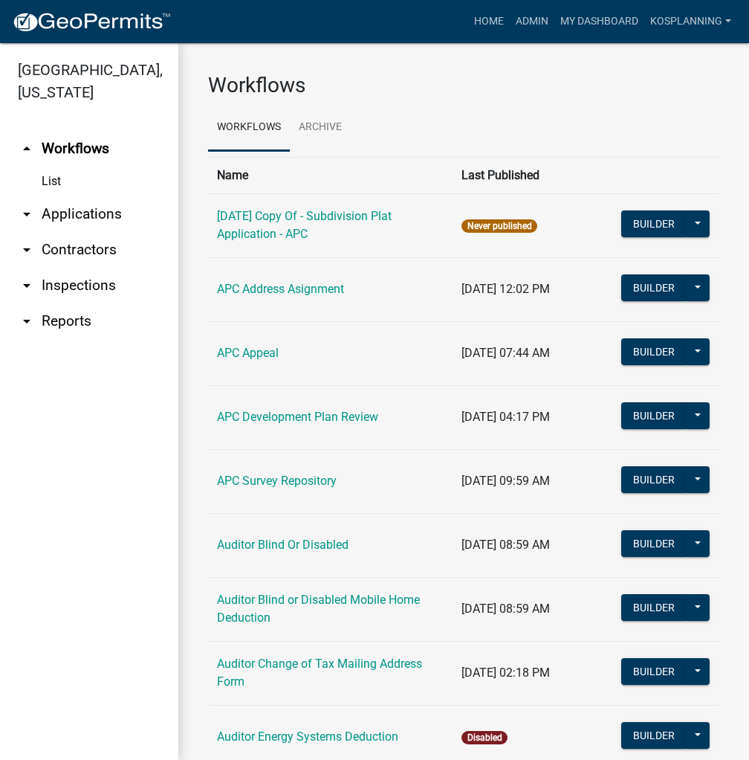
click at [54, 219] on link "arrow_drop_down Applications" at bounding box center [89, 214] width 178 height 36
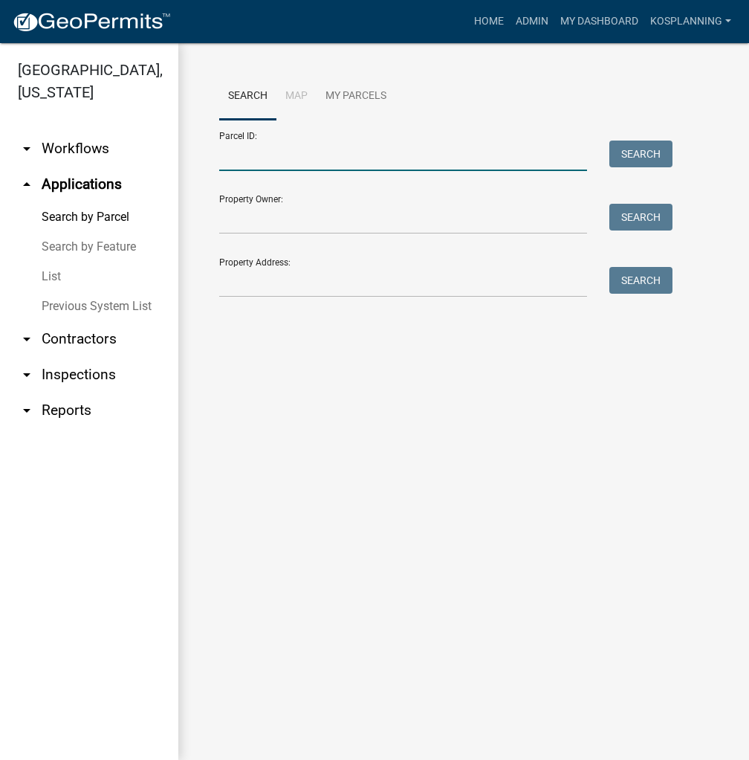
click at [274, 146] on input "Parcel ID:" at bounding box center [403, 155] width 368 height 30
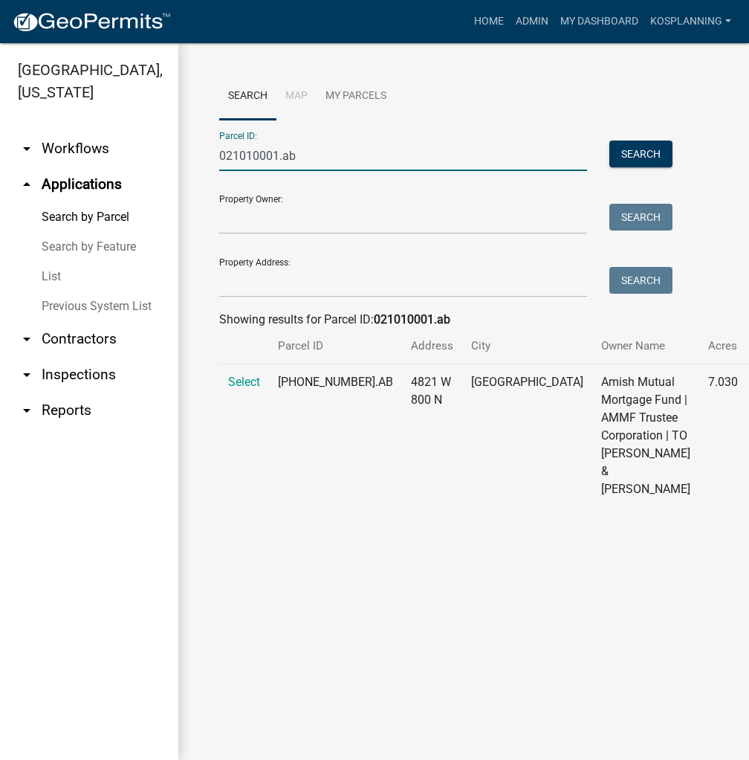
type input "021010001.ab"
click at [243, 389] on span "Select" at bounding box center [244, 382] width 32 height 14
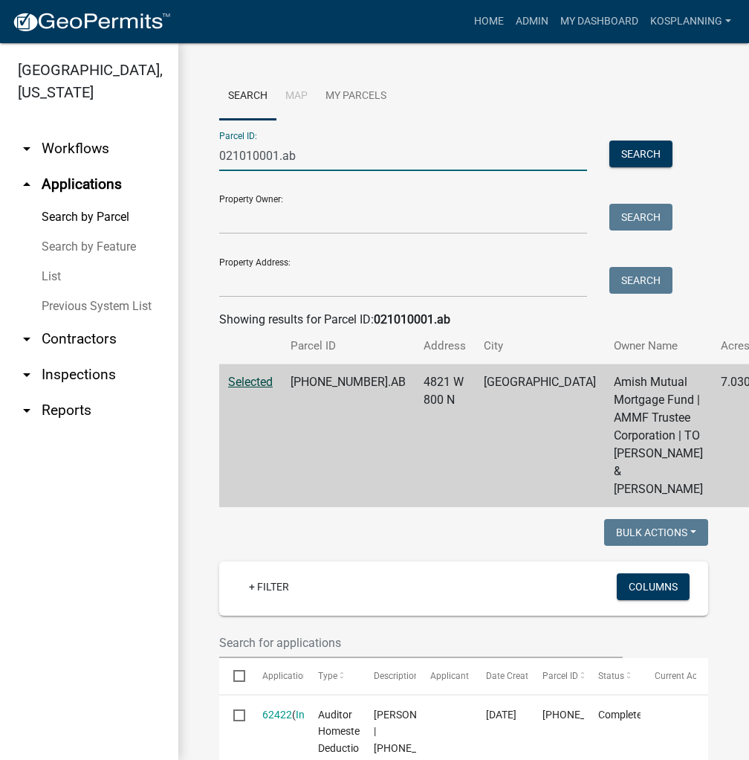
drag, startPoint x: 324, startPoint y: 154, endPoint x: 155, endPoint y: 156, distance: 169.5
click at [155, 156] on div "[GEOGRAPHIC_DATA], [US_STATE] arrow_drop_down Workflows List arrow_drop_up Appl…" at bounding box center [374, 401] width 749 height 716
click at [241, 150] on input "Parcel ID:" at bounding box center [403, 155] width 368 height 30
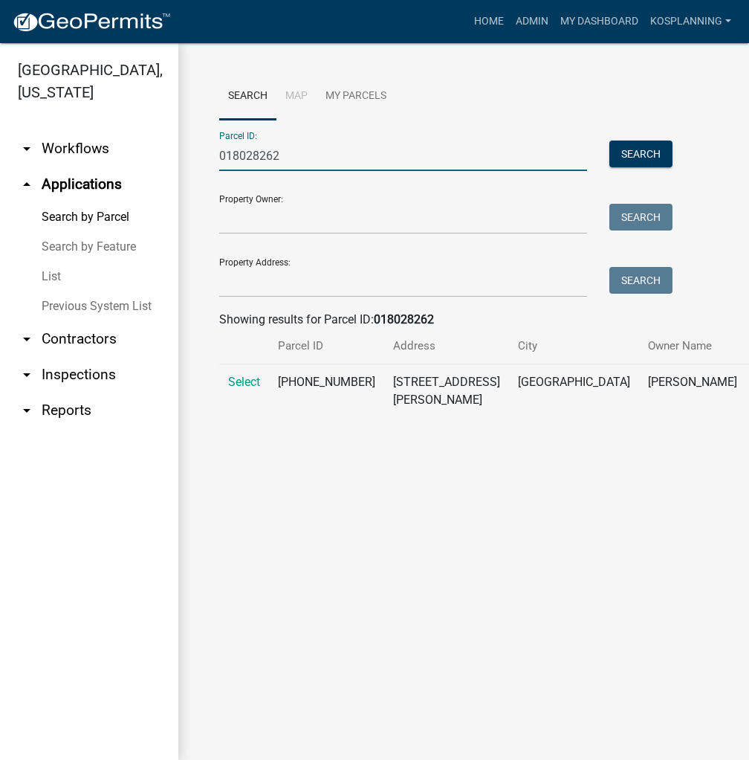
type input "018028262"
click at [250, 406] on td "Select" at bounding box center [244, 391] width 50 height 54
click at [251, 389] on span "Select" at bounding box center [244, 382] width 32 height 14
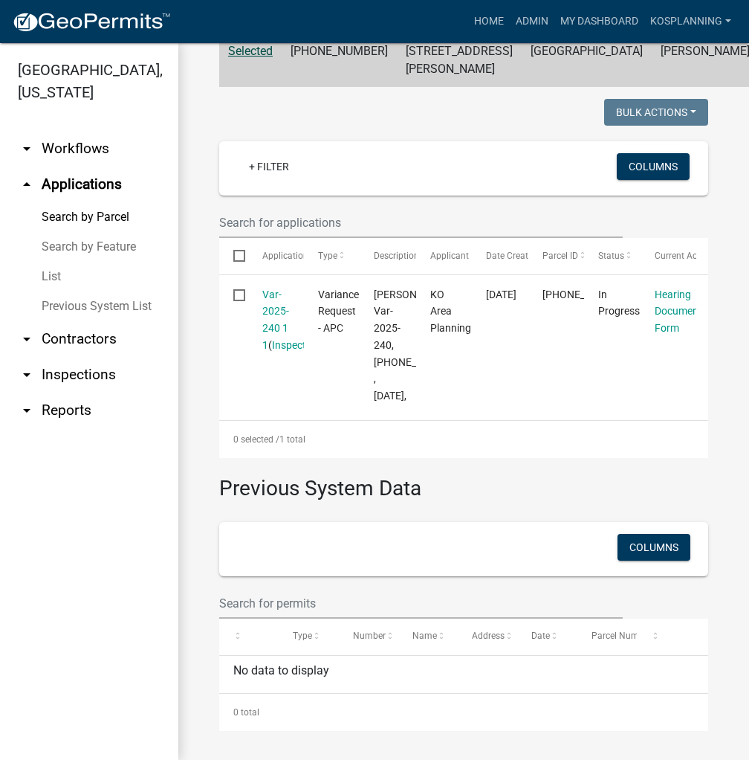
scroll to position [399, 0]
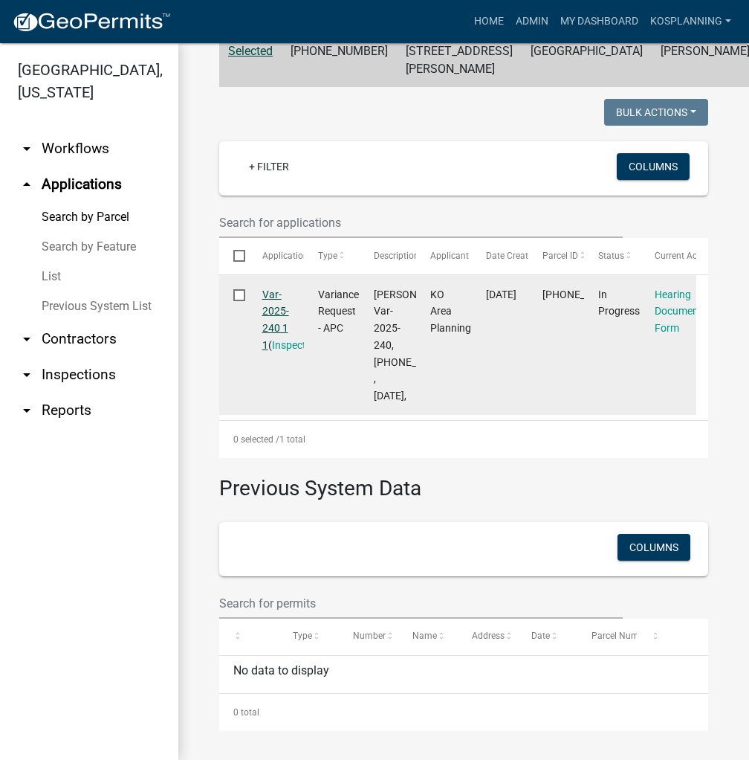
click at [271, 288] on link "Var-2025-240 1 1" at bounding box center [275, 319] width 27 height 62
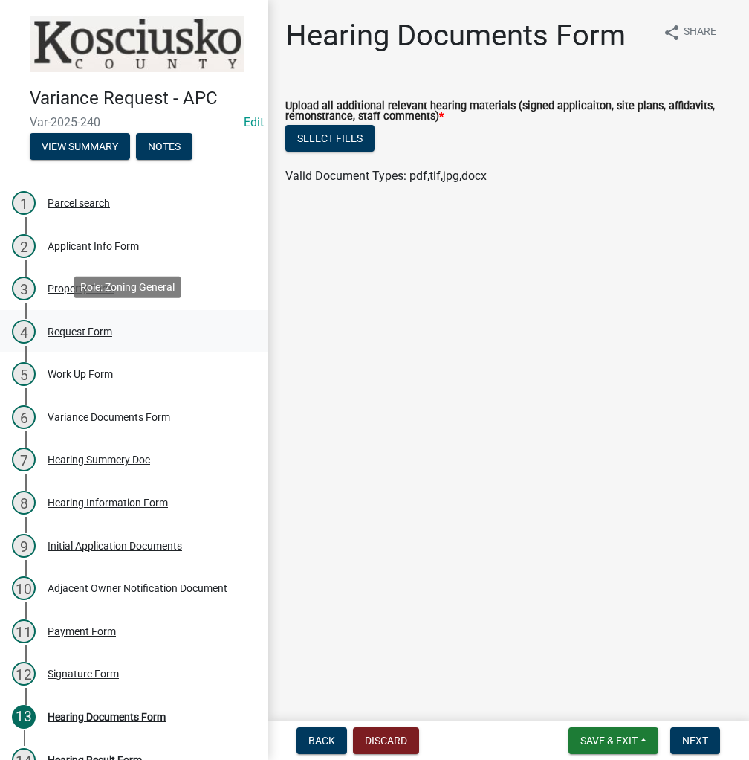
click at [65, 328] on div "Request Form" at bounding box center [80, 331] width 65 height 10
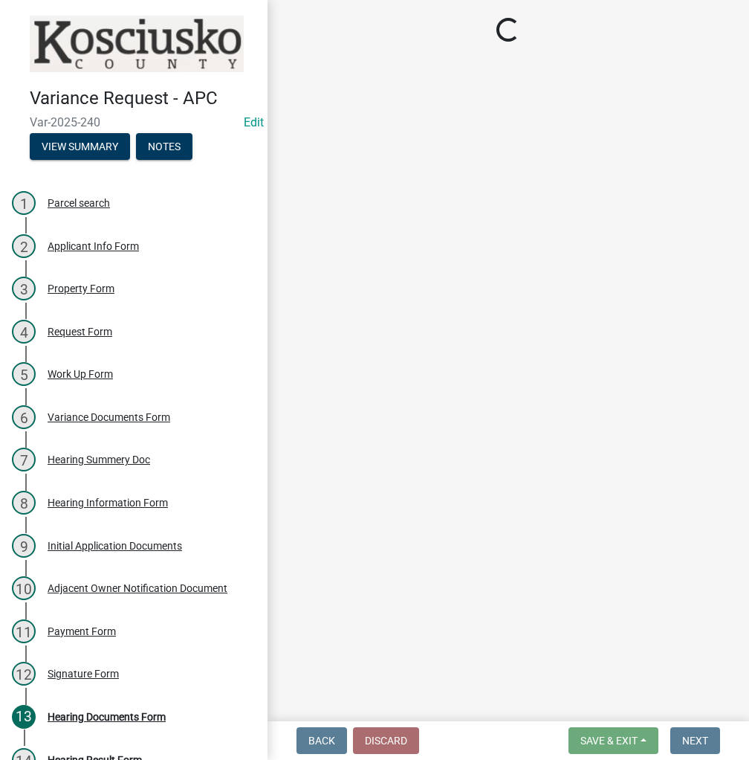
select select "77eb12f8-2a64-4a31-bfec-9b00716b2165"
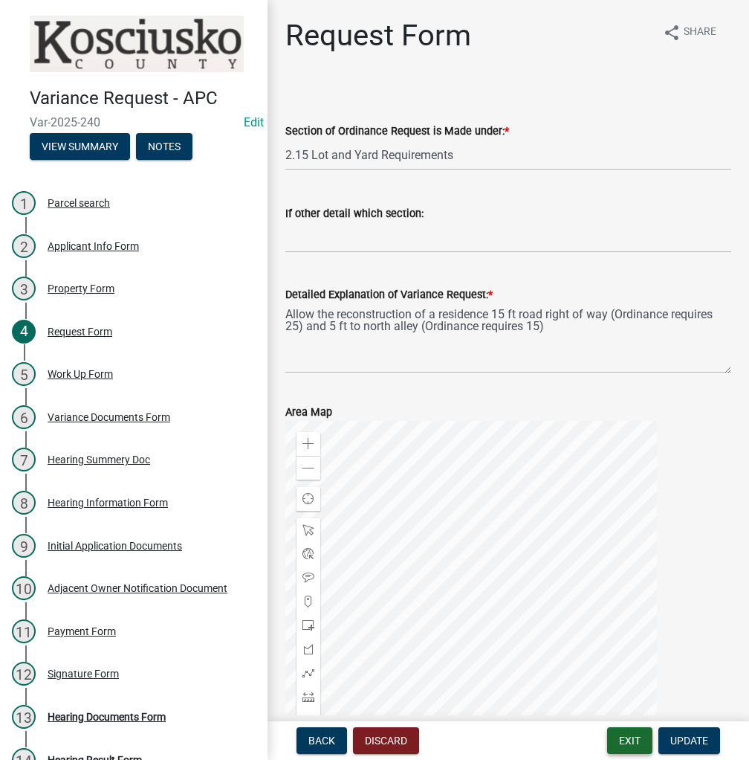
click at [627, 736] on button "Exit" at bounding box center [629, 740] width 45 height 27
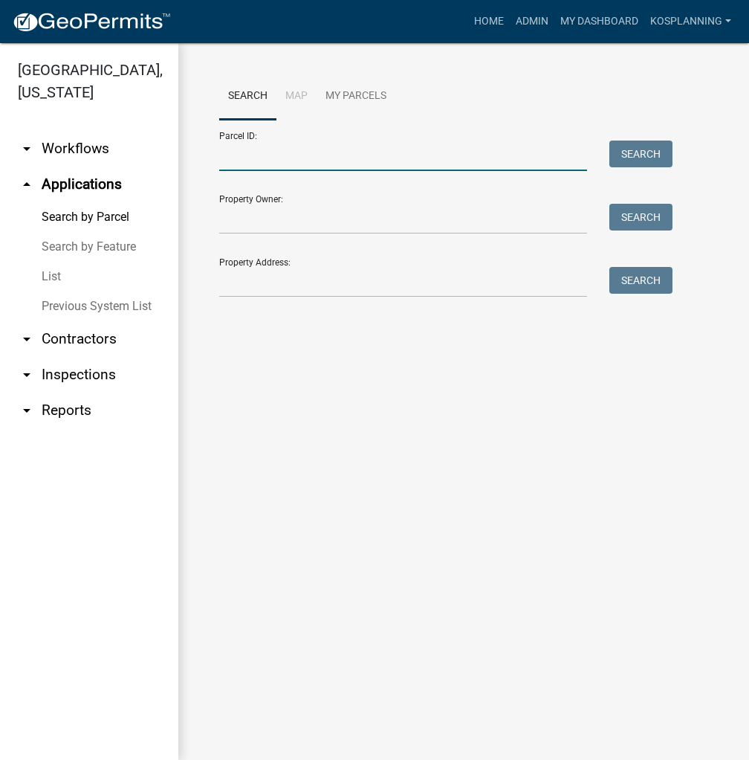
click at [271, 154] on input "Parcel ID:" at bounding box center [403, 155] width 368 height 30
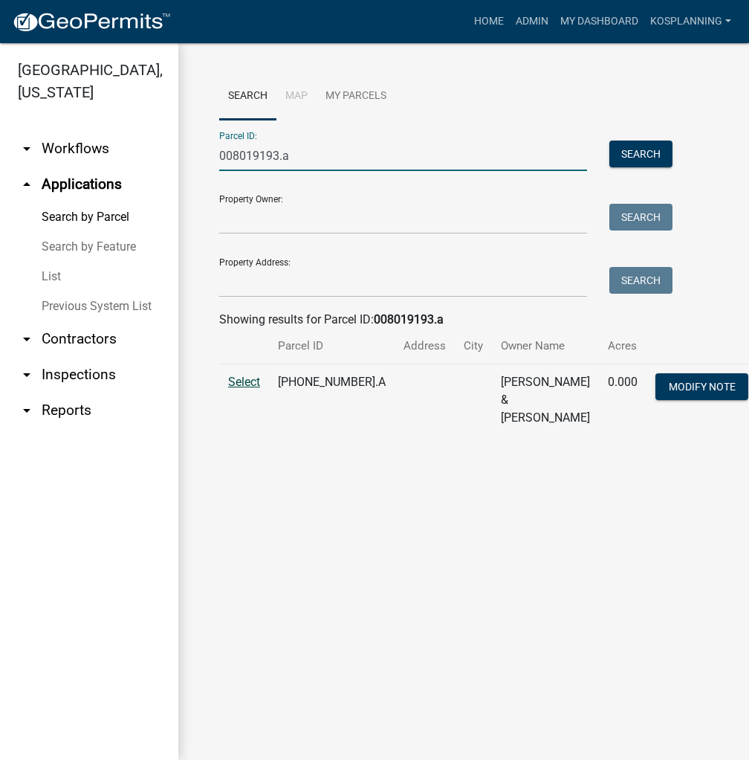
type input "008019193.a"
click at [247, 384] on span "Select" at bounding box center [244, 382] width 32 height 14
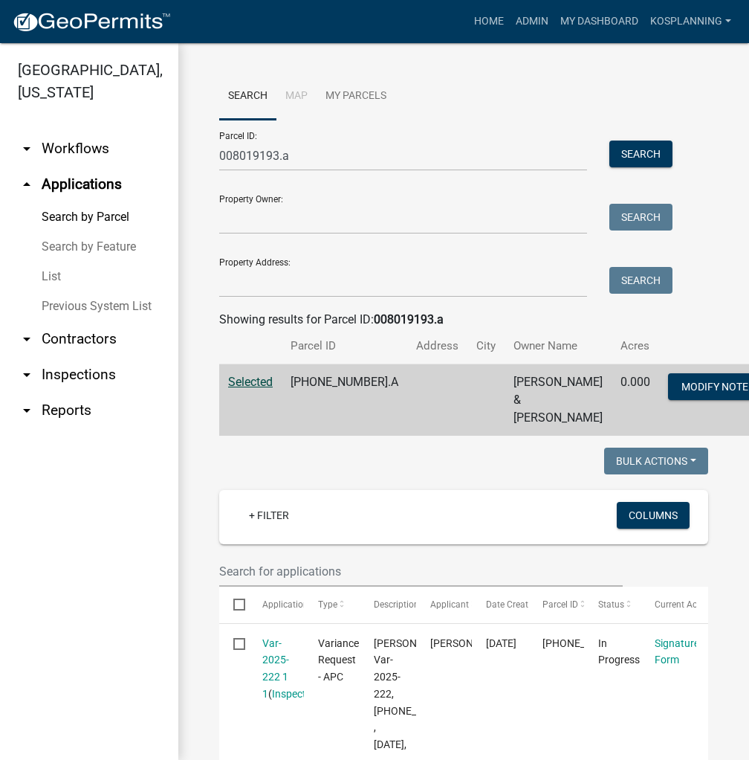
scroll to position [149, 0]
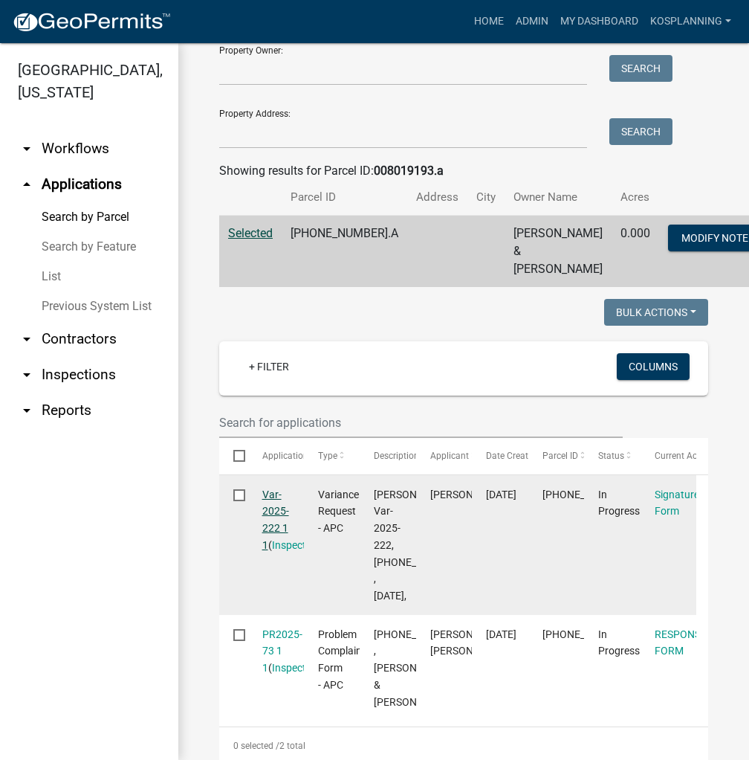
click at [275, 497] on link "Var-2025-222 1 1" at bounding box center [275, 519] width 27 height 62
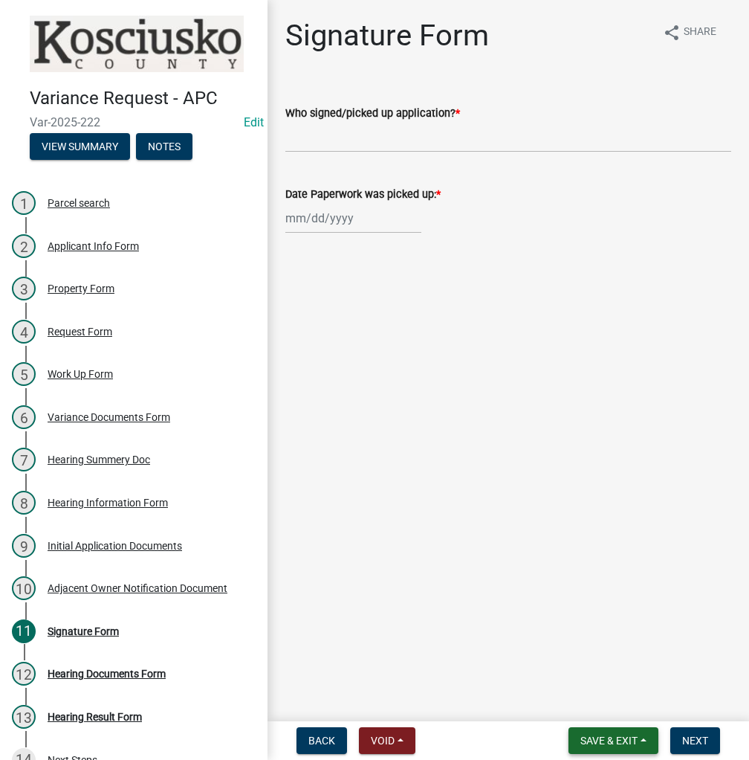
click at [598, 739] on span "Save & Exit" at bounding box center [608, 740] width 57 height 12
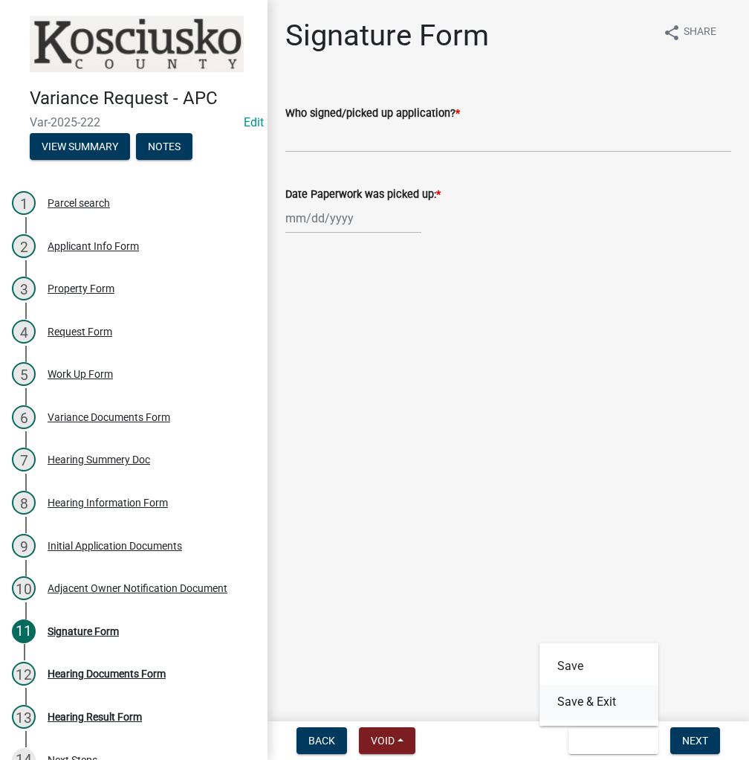
click at [588, 696] on button "Save & Exit" at bounding box center [599, 702] width 119 height 36
